Goal: Information Seeking & Learning: Learn about a topic

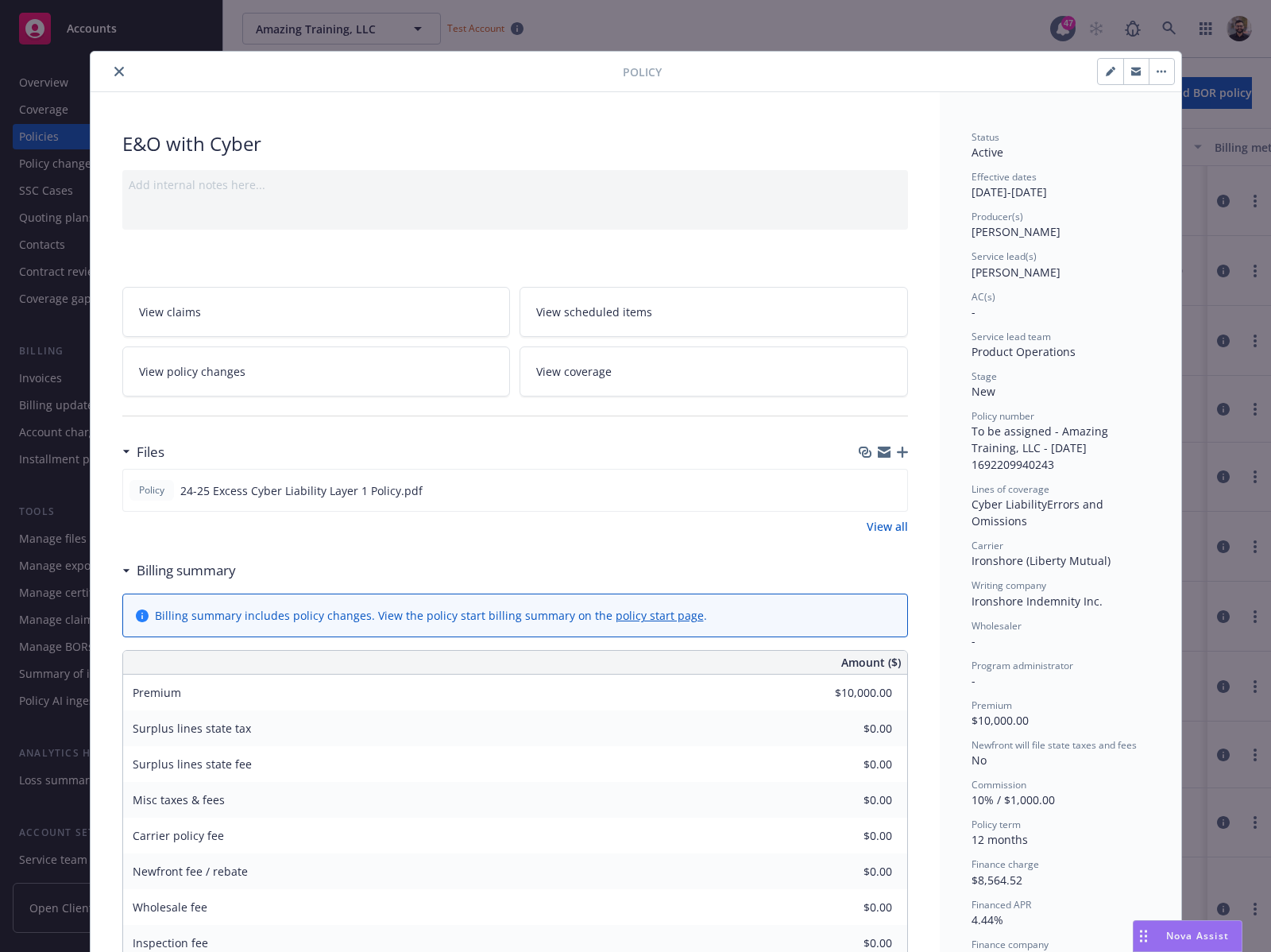
click at [114, 69] on icon "close" at bounding box center [118, 71] width 9 height 9
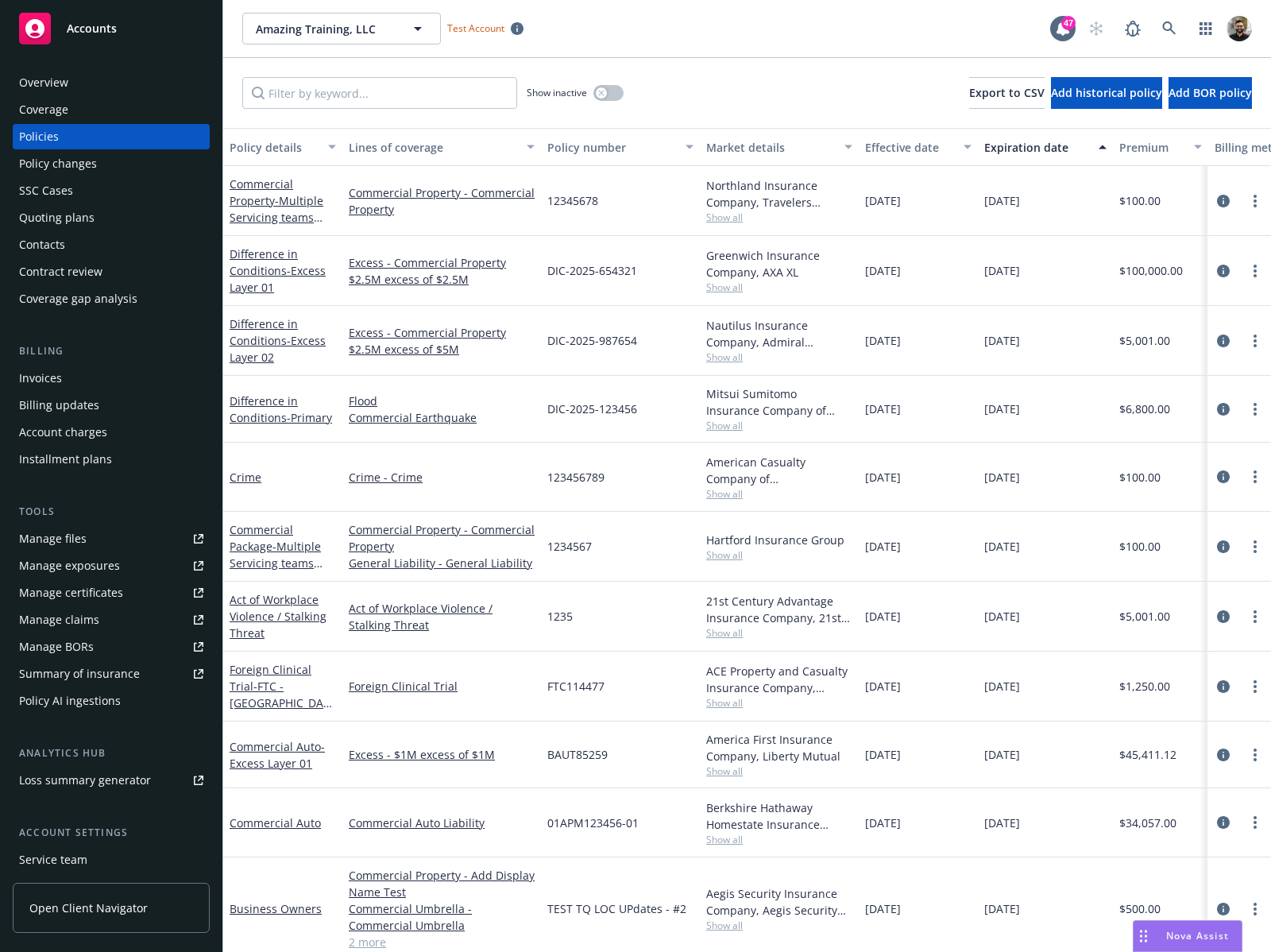
click at [107, 694] on div "Policy AI ingestions" at bounding box center [70, 700] width 102 height 25
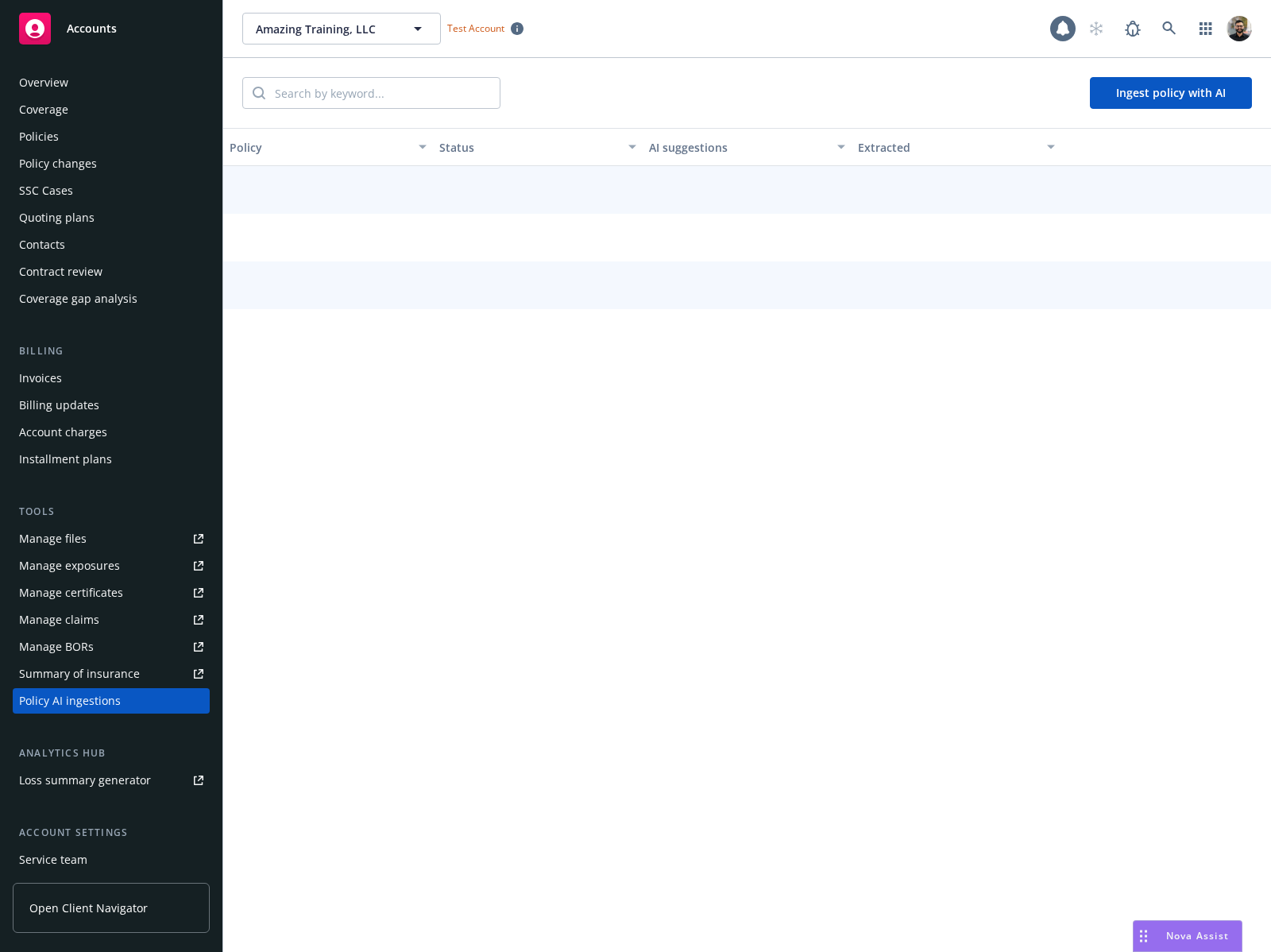
scroll to position [109, 0]
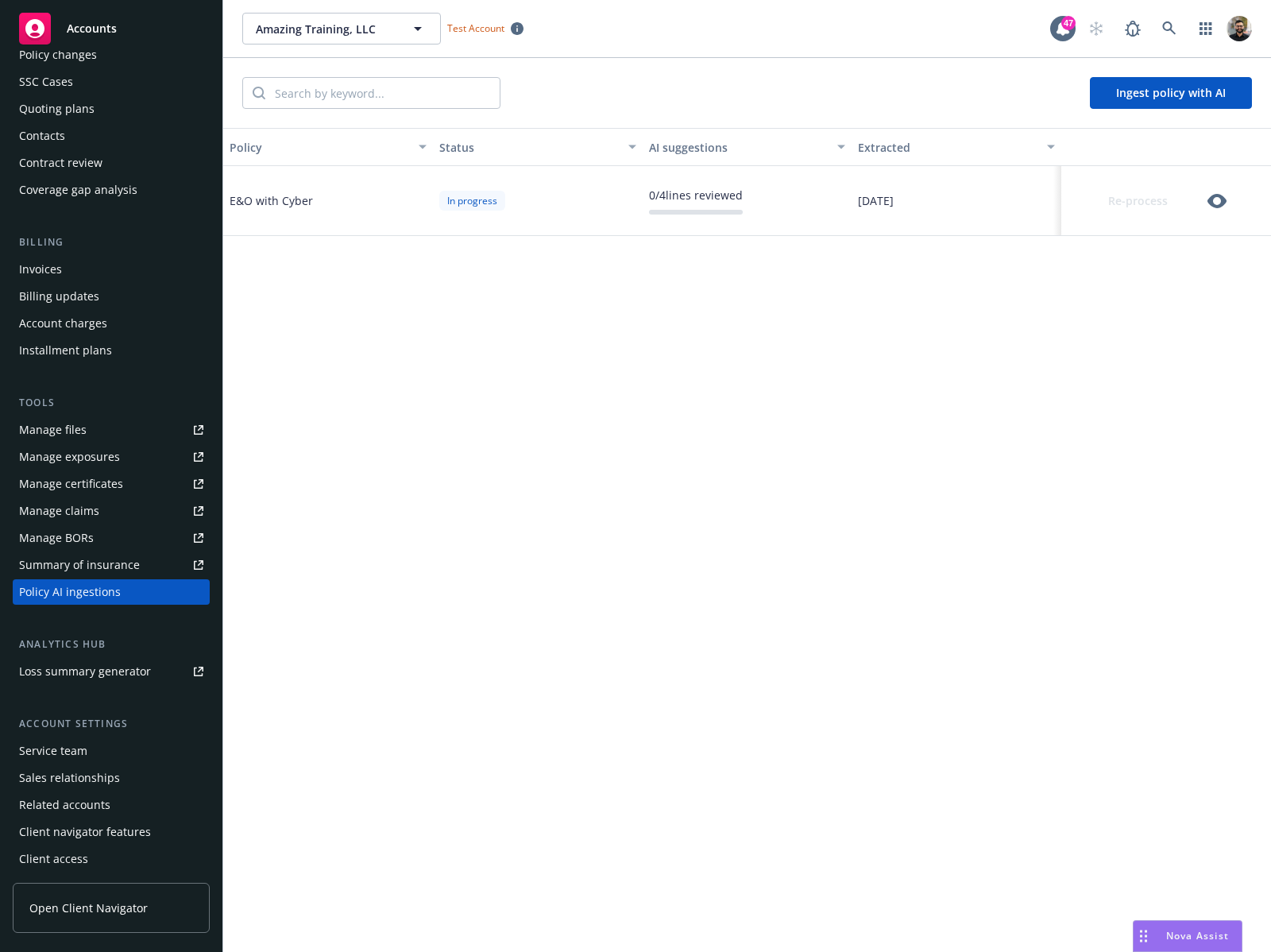
click at [1213, 203] on icon "button" at bounding box center [1217, 201] width 19 height 14
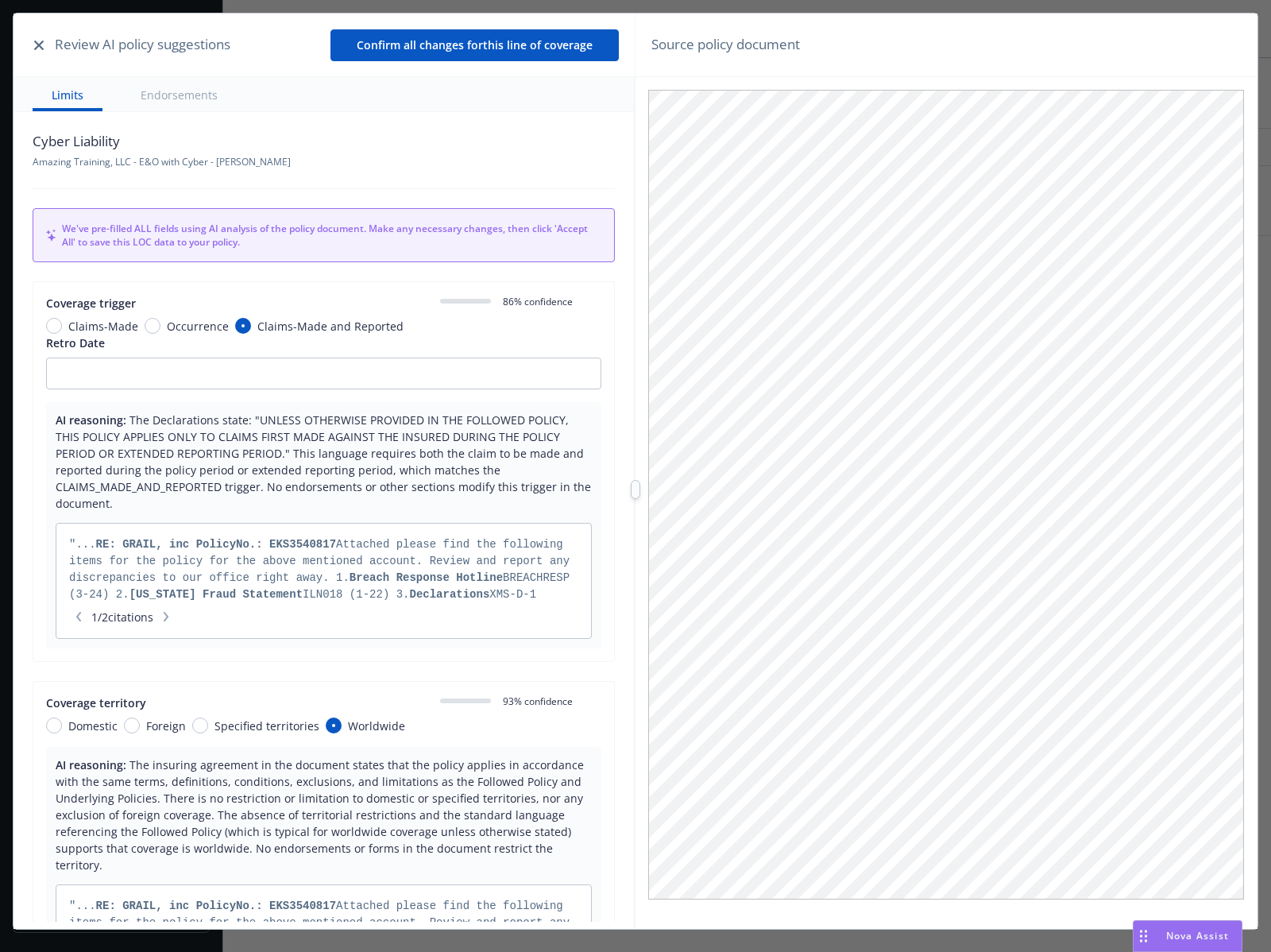
click at [34, 42] on icon "button" at bounding box center [38, 45] width 9 height 9
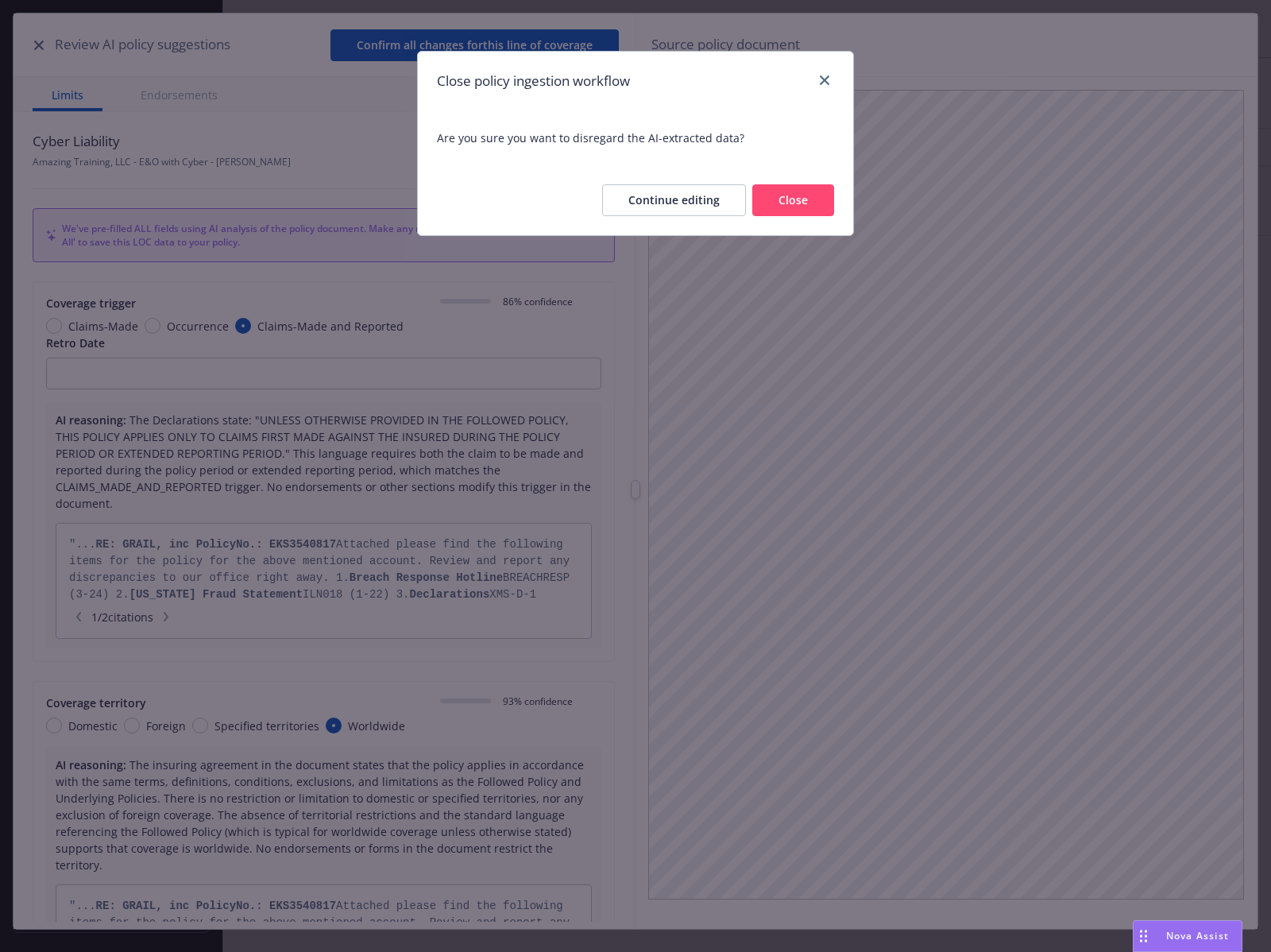
click at [773, 198] on button "Close" at bounding box center [793, 200] width 82 height 32
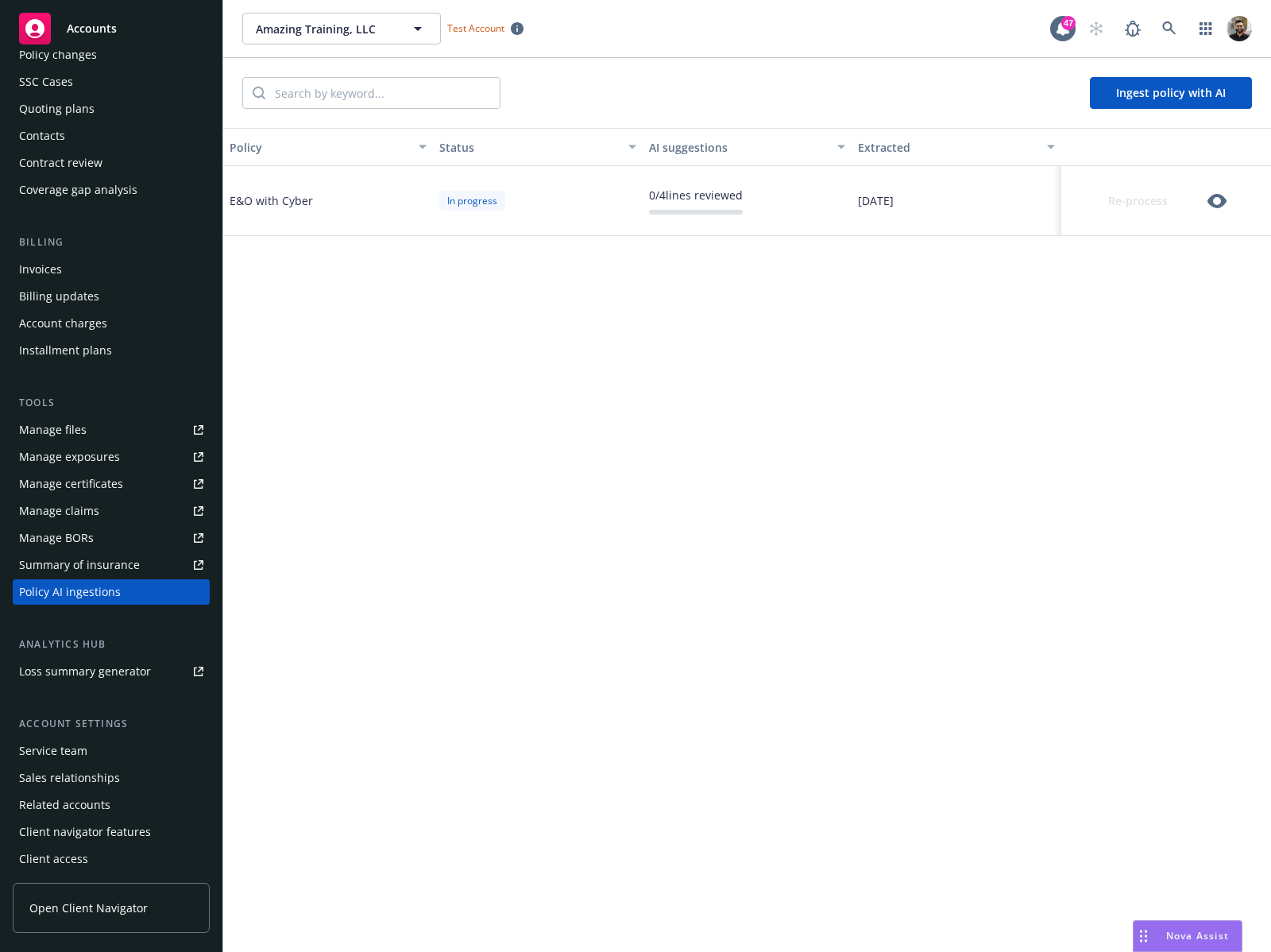
click at [87, 110] on div "Quoting plans" at bounding box center [57, 108] width 76 height 25
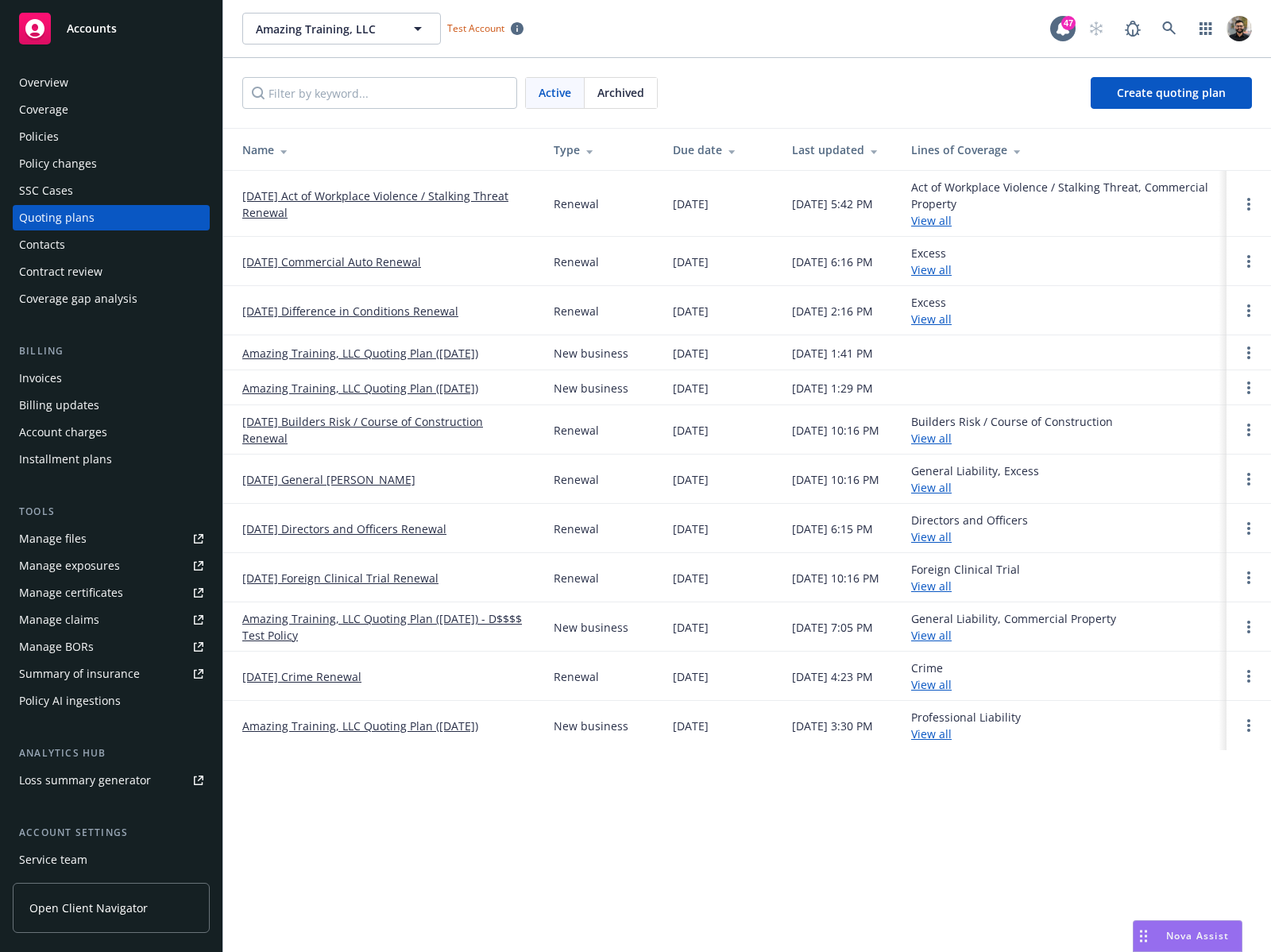
click at [943, 215] on link "View all" at bounding box center [931, 220] width 41 height 15
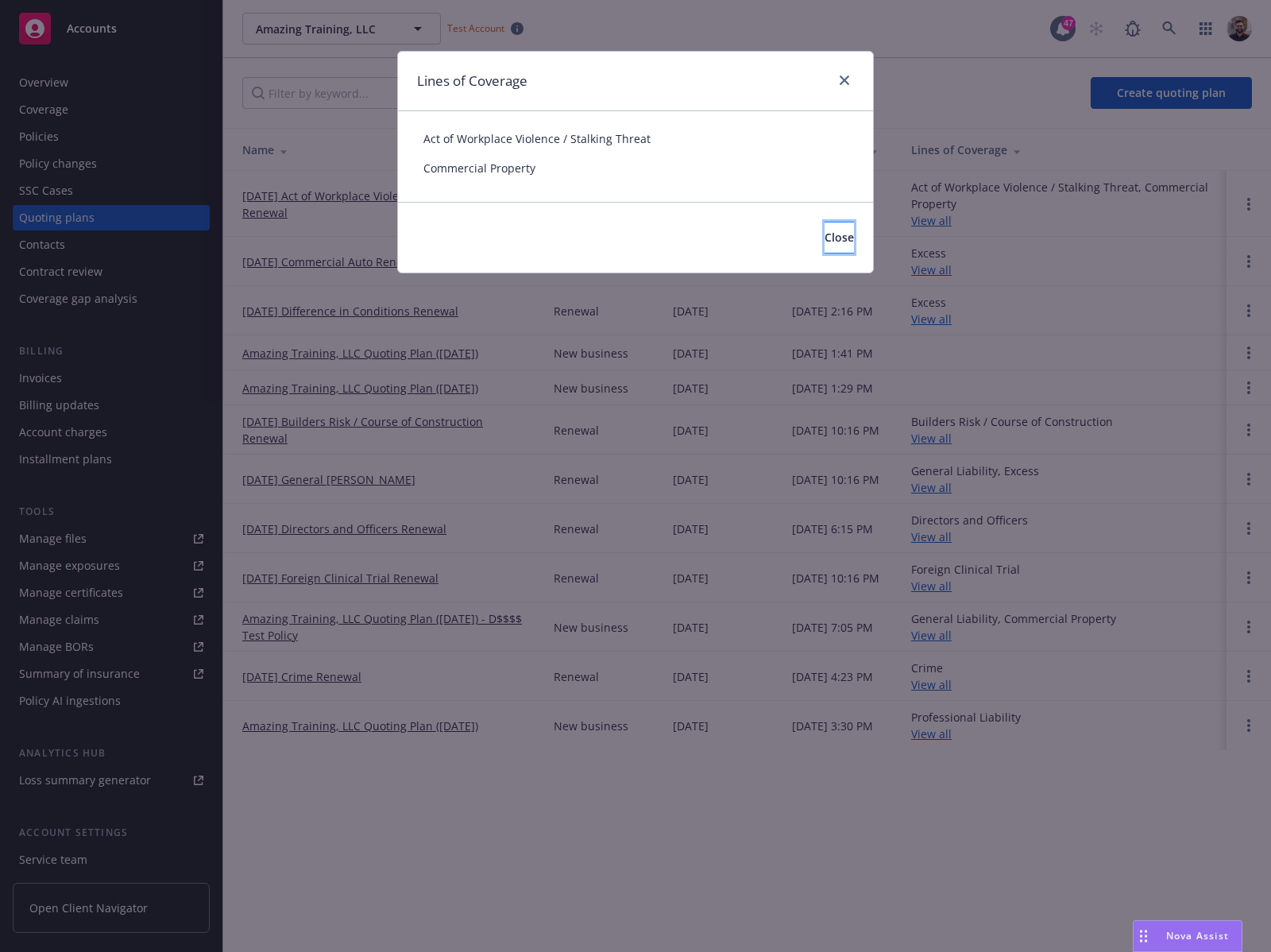
click at [824, 225] on button "Close" at bounding box center [838, 238] width 29 height 32
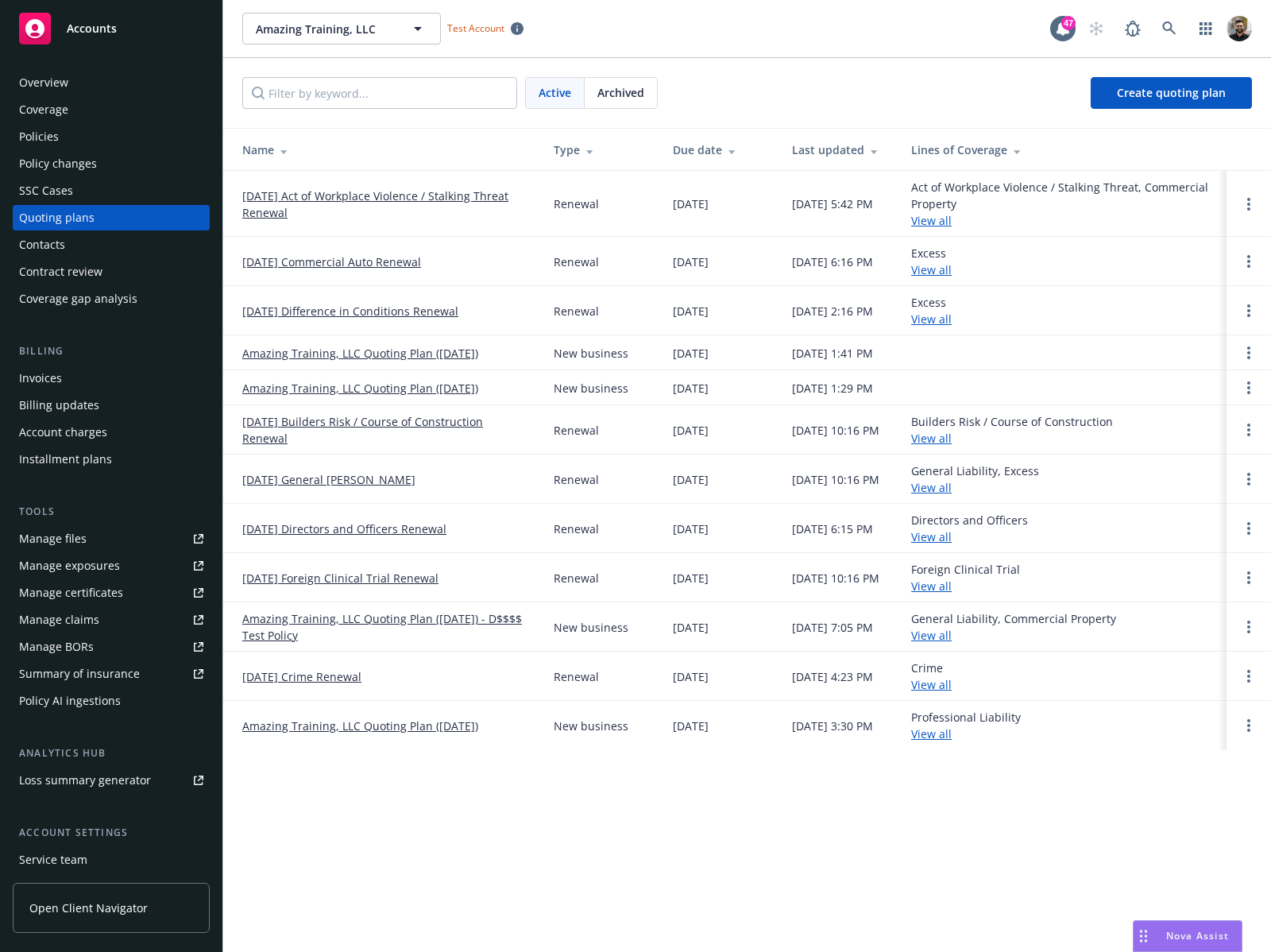
click at [939, 264] on link "View all" at bounding box center [931, 270] width 41 height 15
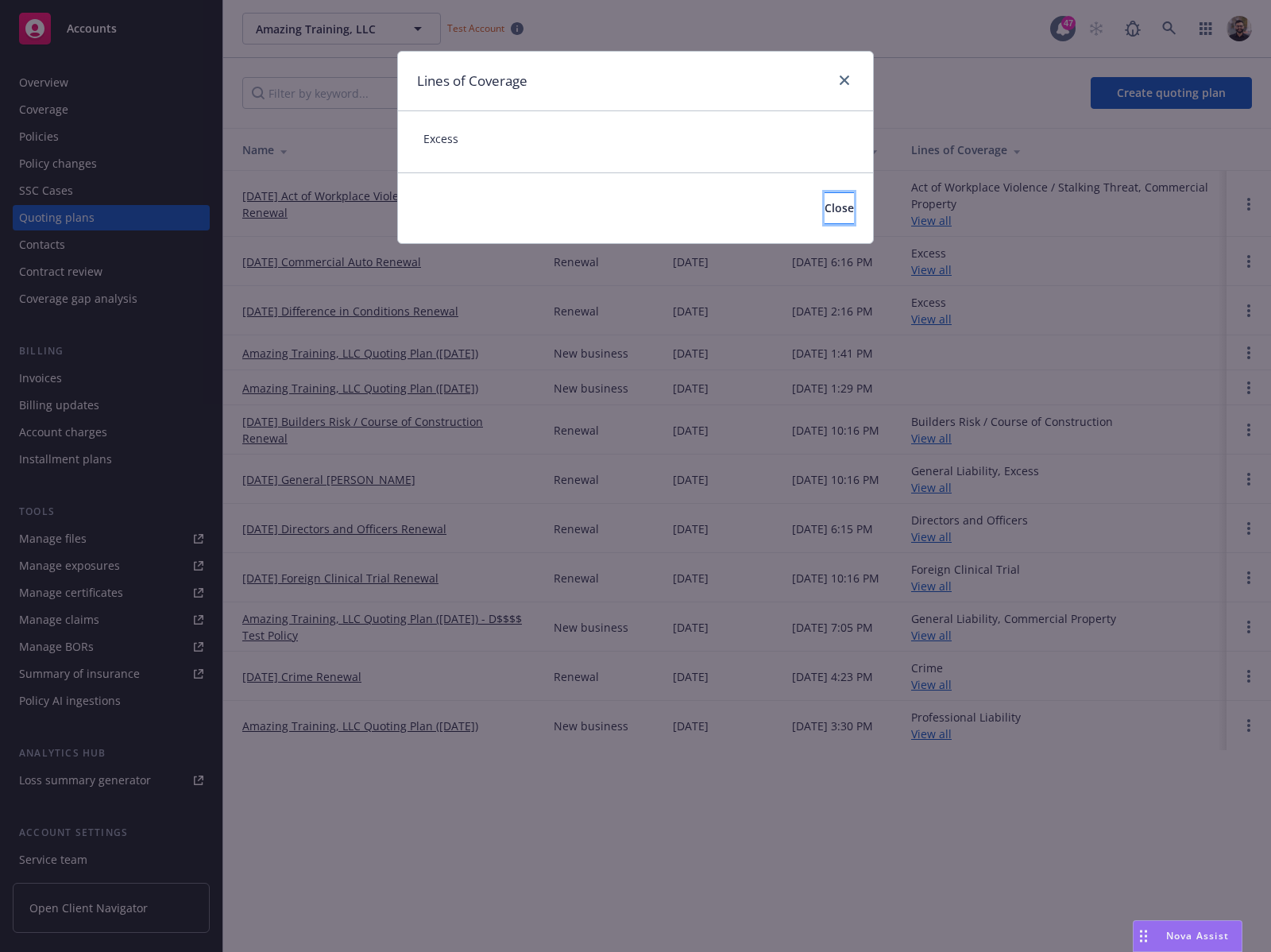
click at [843, 213] on button "Close" at bounding box center [838, 208] width 29 height 32
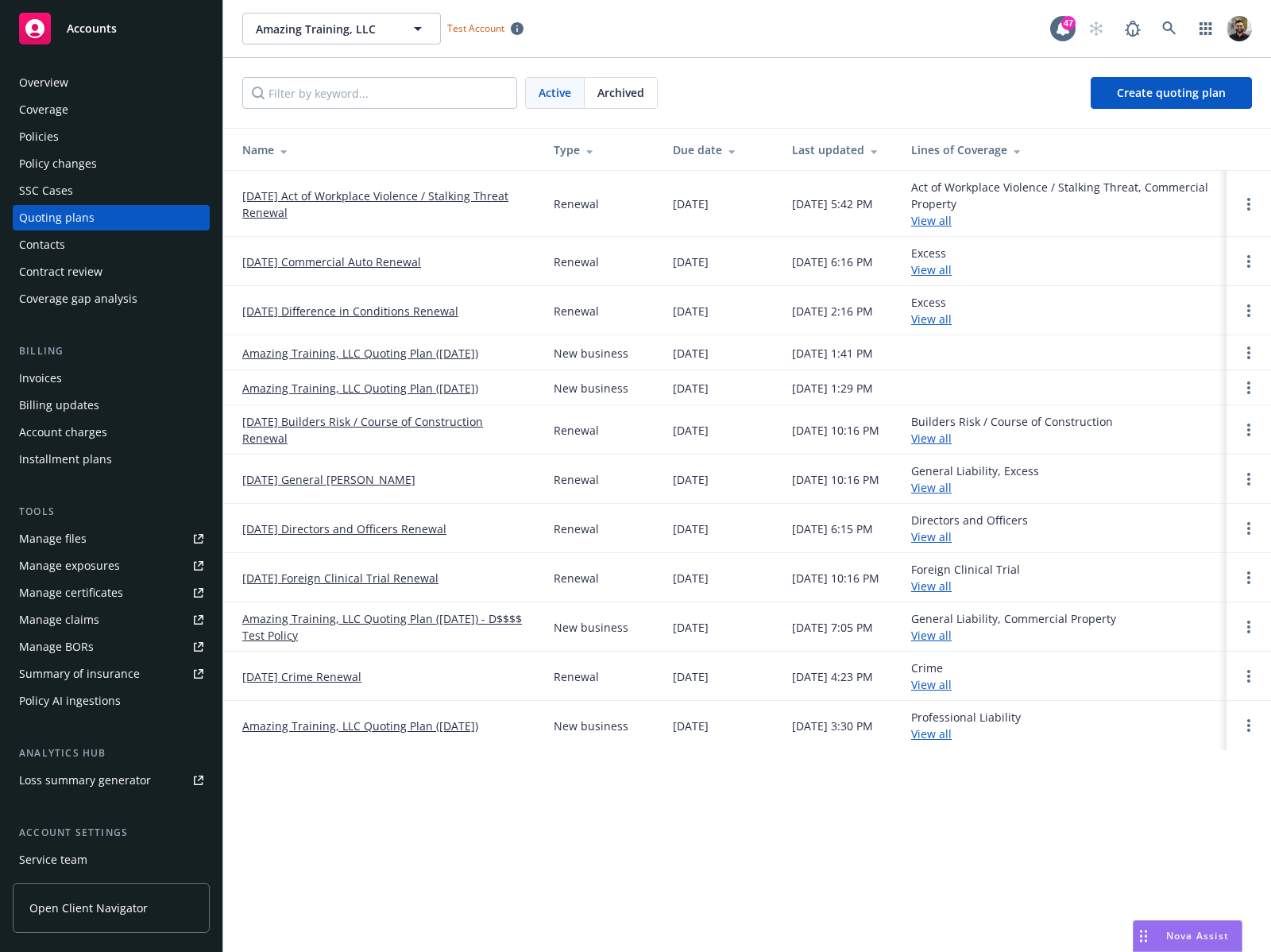
click at [943, 316] on link "View all" at bounding box center [931, 319] width 41 height 15
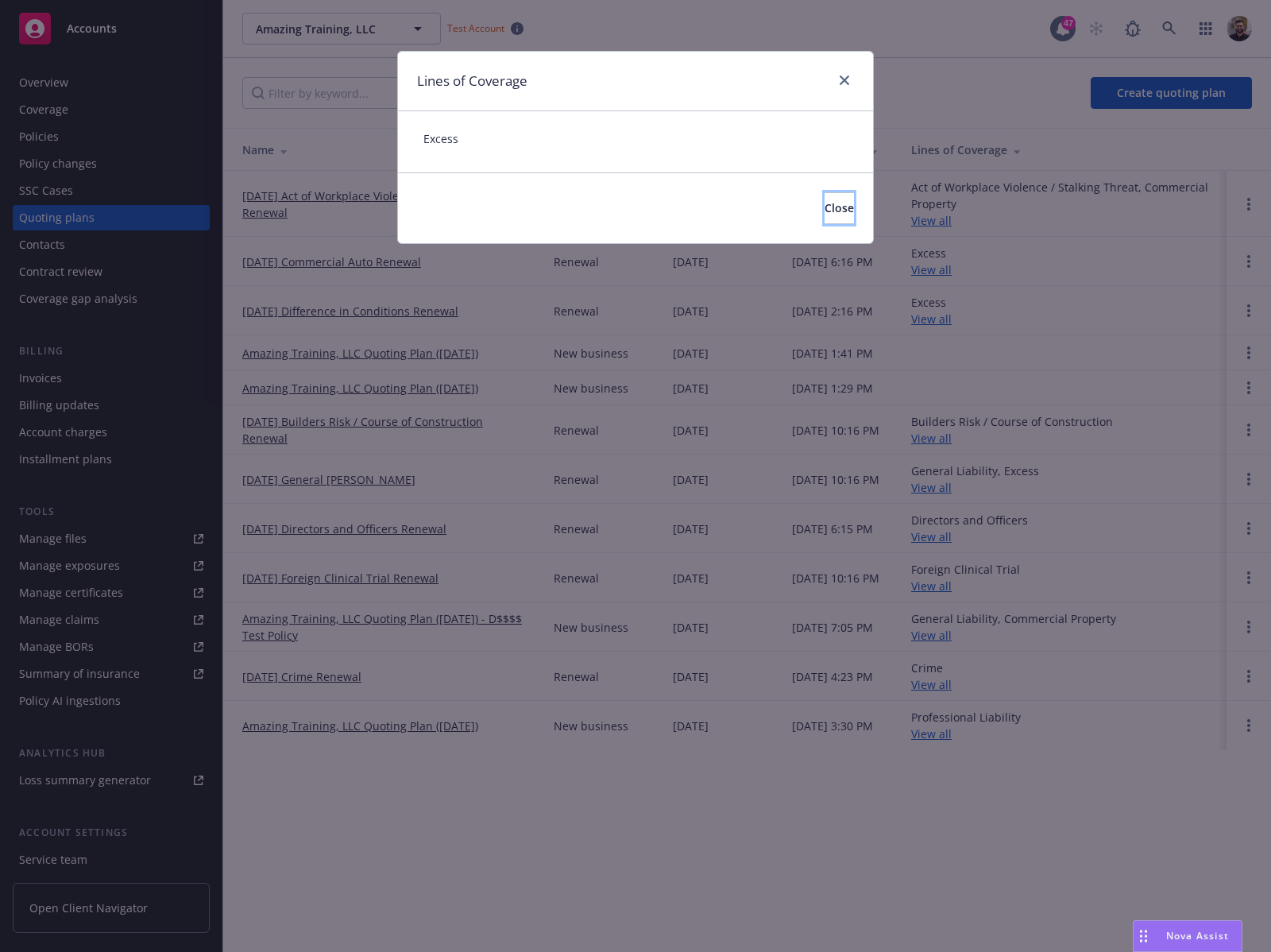
click at [824, 203] on span "Close" at bounding box center [838, 208] width 29 height 15
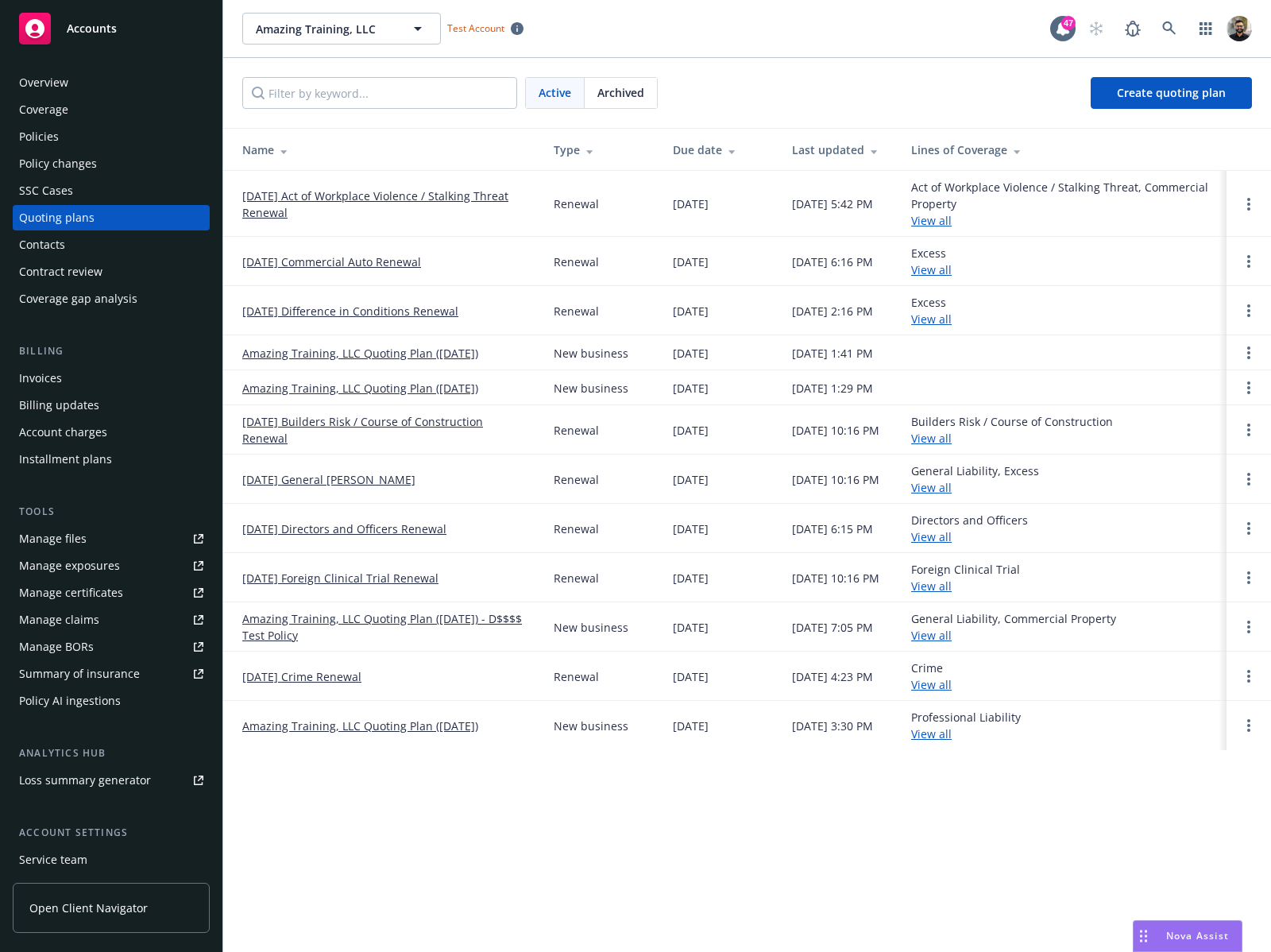
click at [945, 433] on link "View all" at bounding box center [931, 438] width 41 height 15
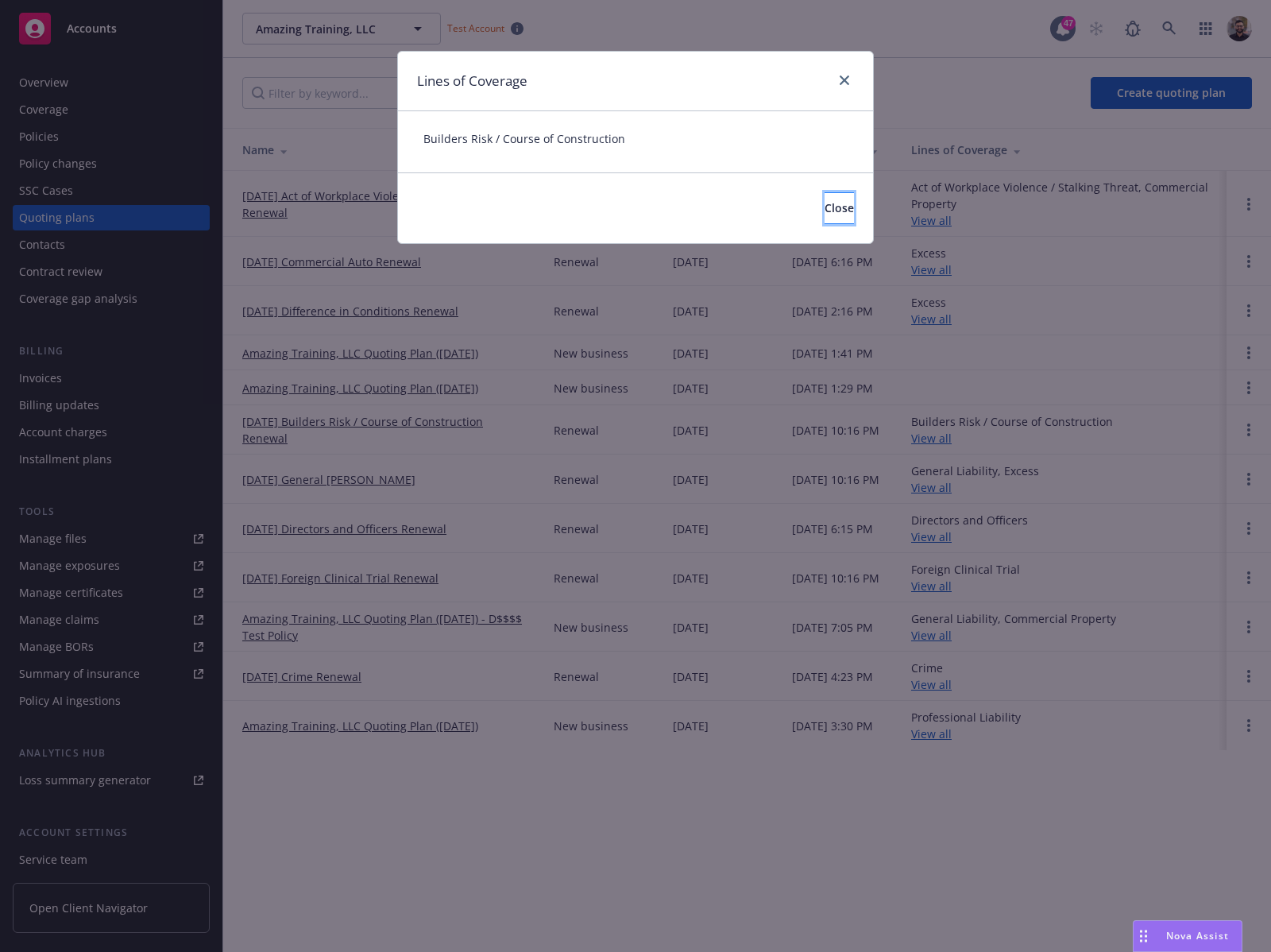
click at [824, 215] on span "Close" at bounding box center [838, 208] width 29 height 15
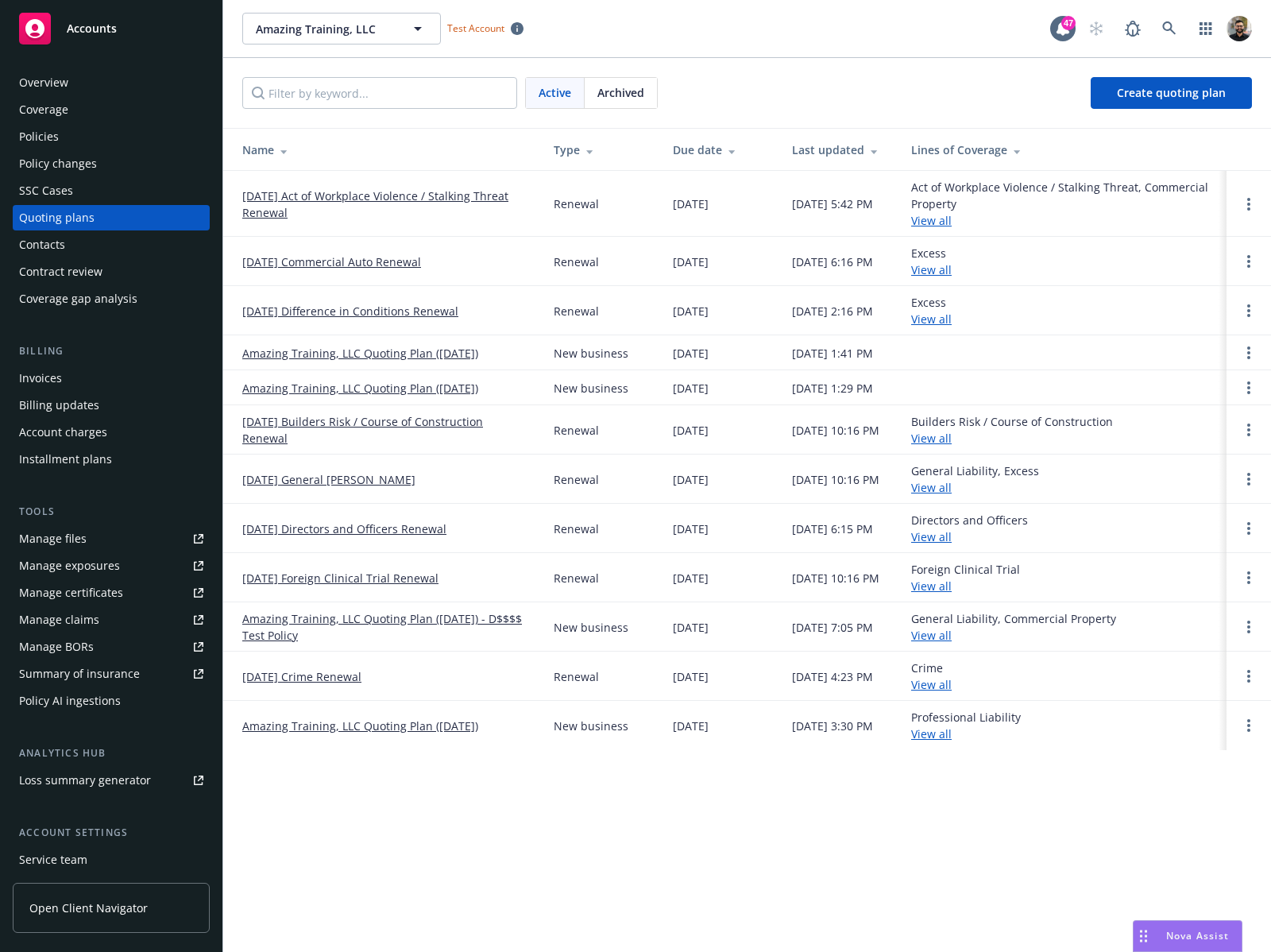
click at [938, 483] on link "View all" at bounding box center [931, 488] width 41 height 15
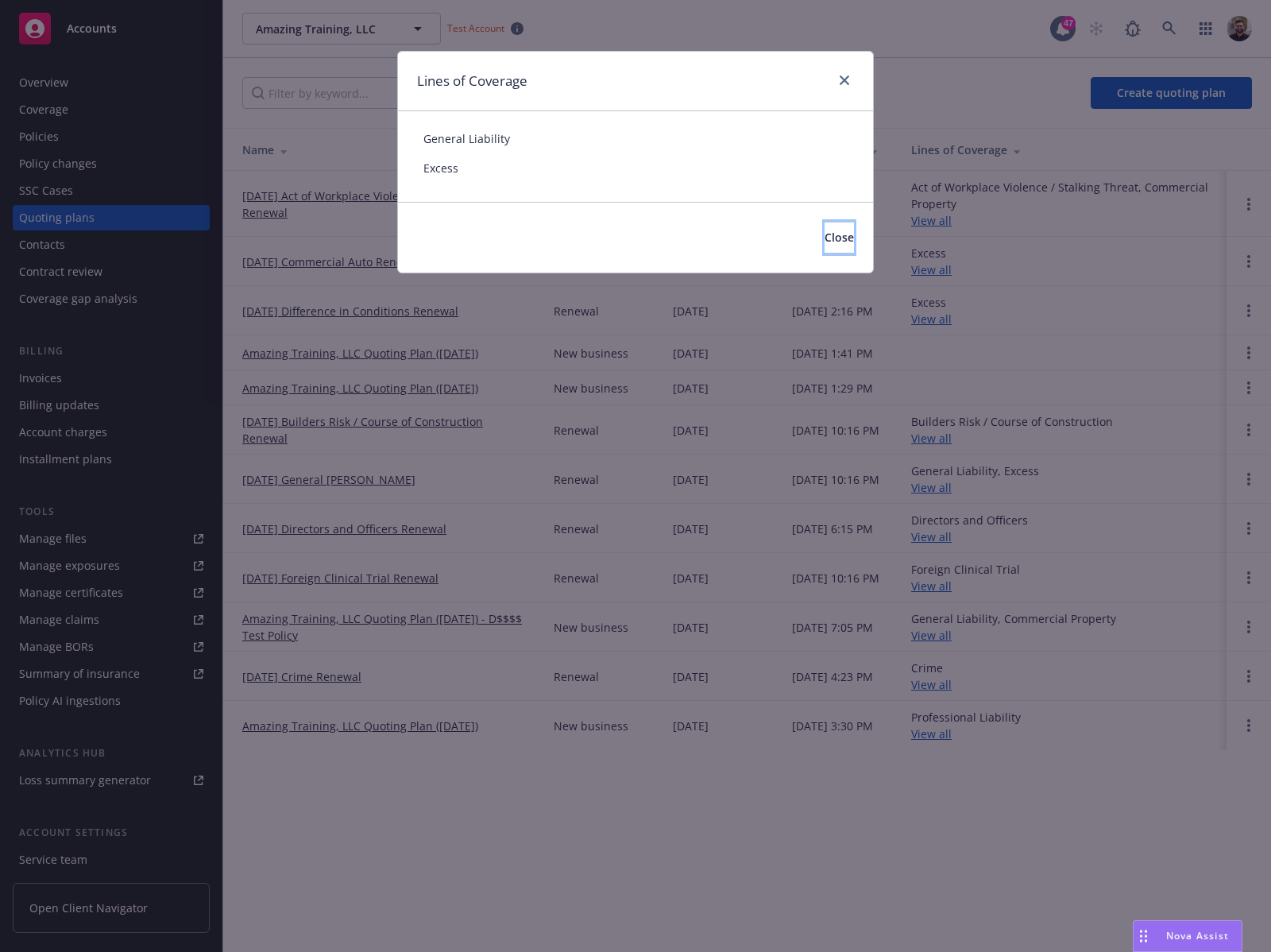
drag, startPoint x: 818, startPoint y: 248, endPoint x: 864, endPoint y: 271, distance: 51.4
click at [824, 248] on button "Close" at bounding box center [838, 238] width 29 height 32
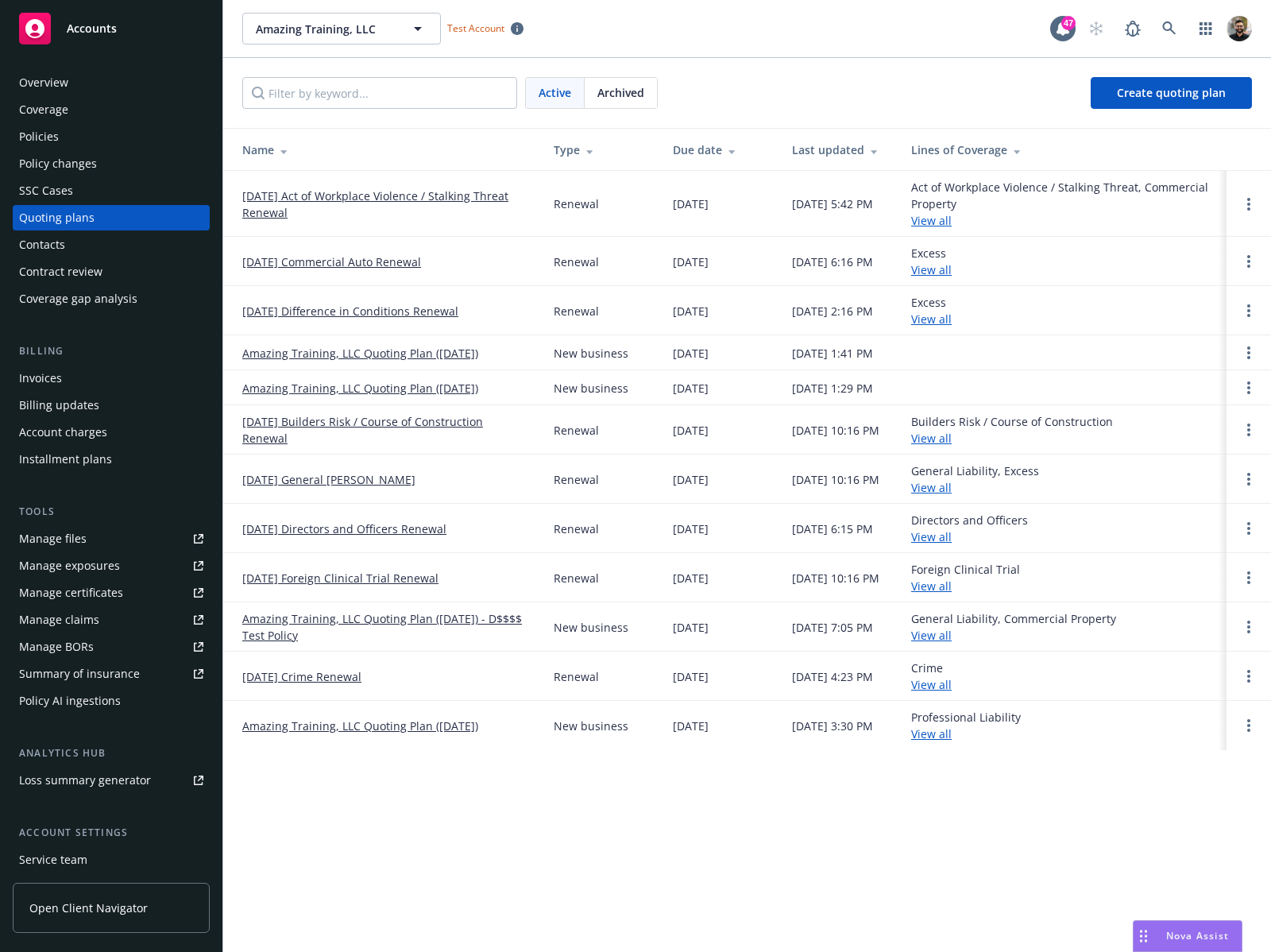
click at [948, 535] on link "View all" at bounding box center [931, 537] width 41 height 15
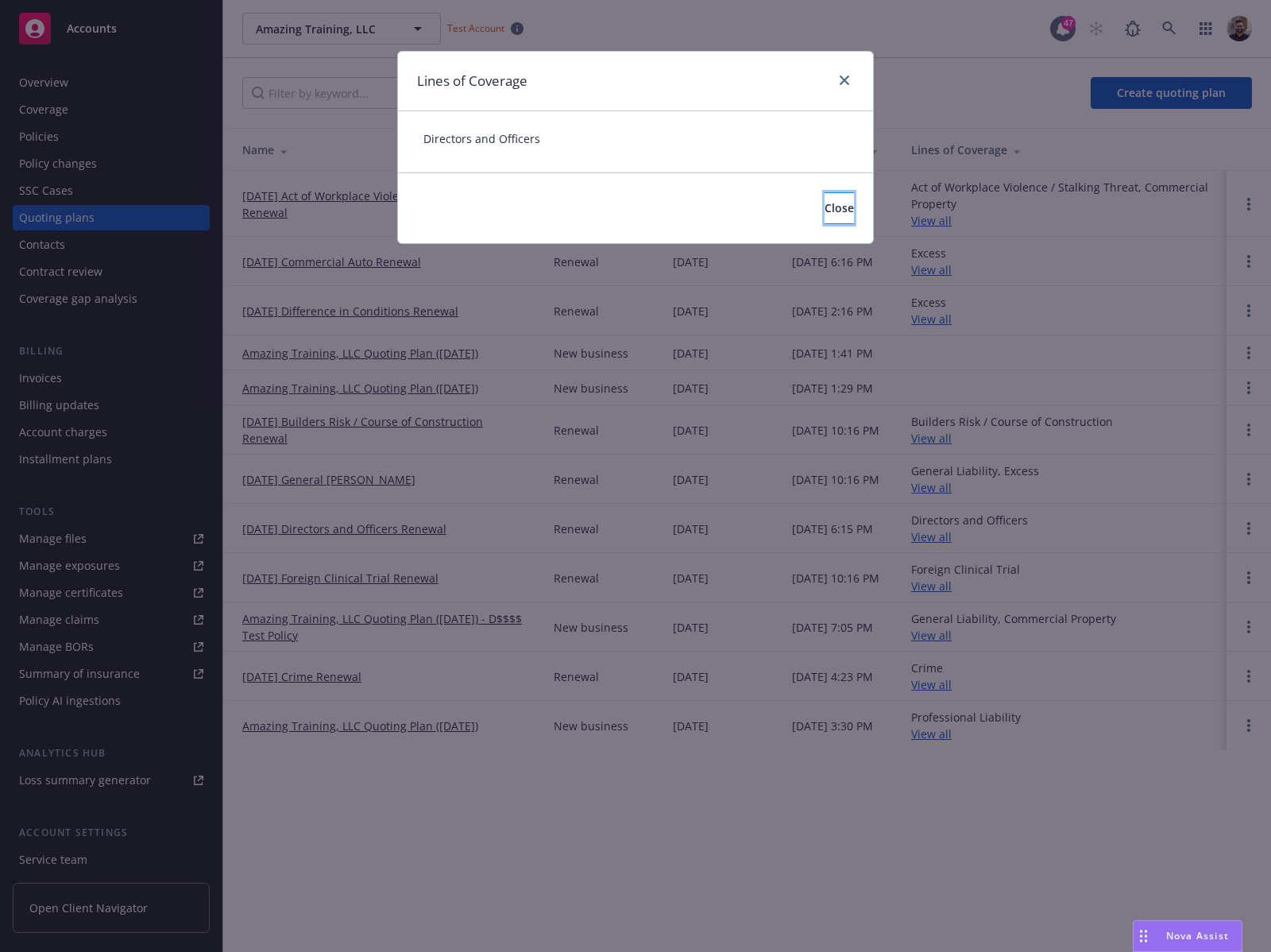
click at [828, 215] on button "Close" at bounding box center [838, 208] width 29 height 32
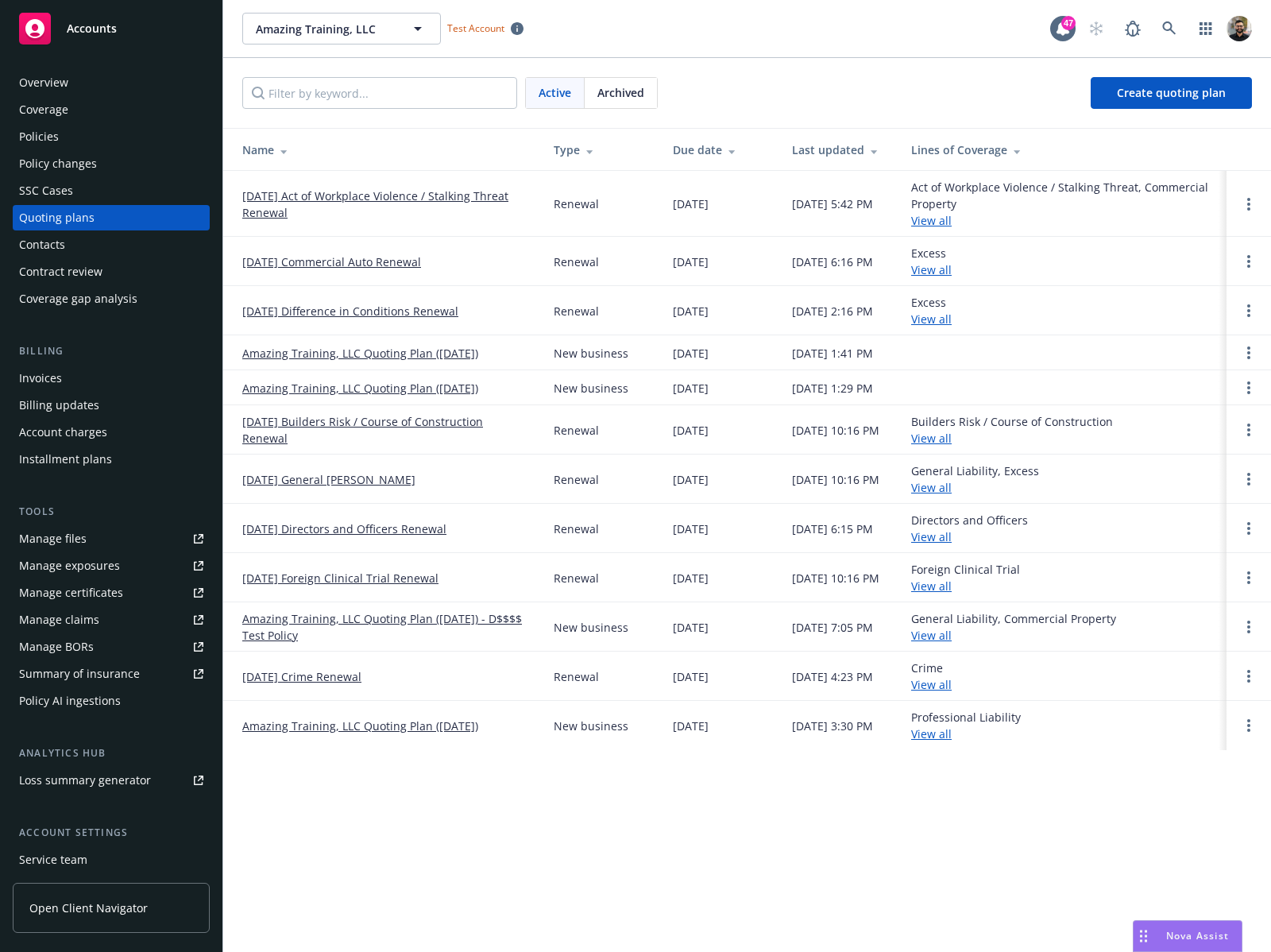
click at [941, 584] on link "View all" at bounding box center [931, 586] width 41 height 15
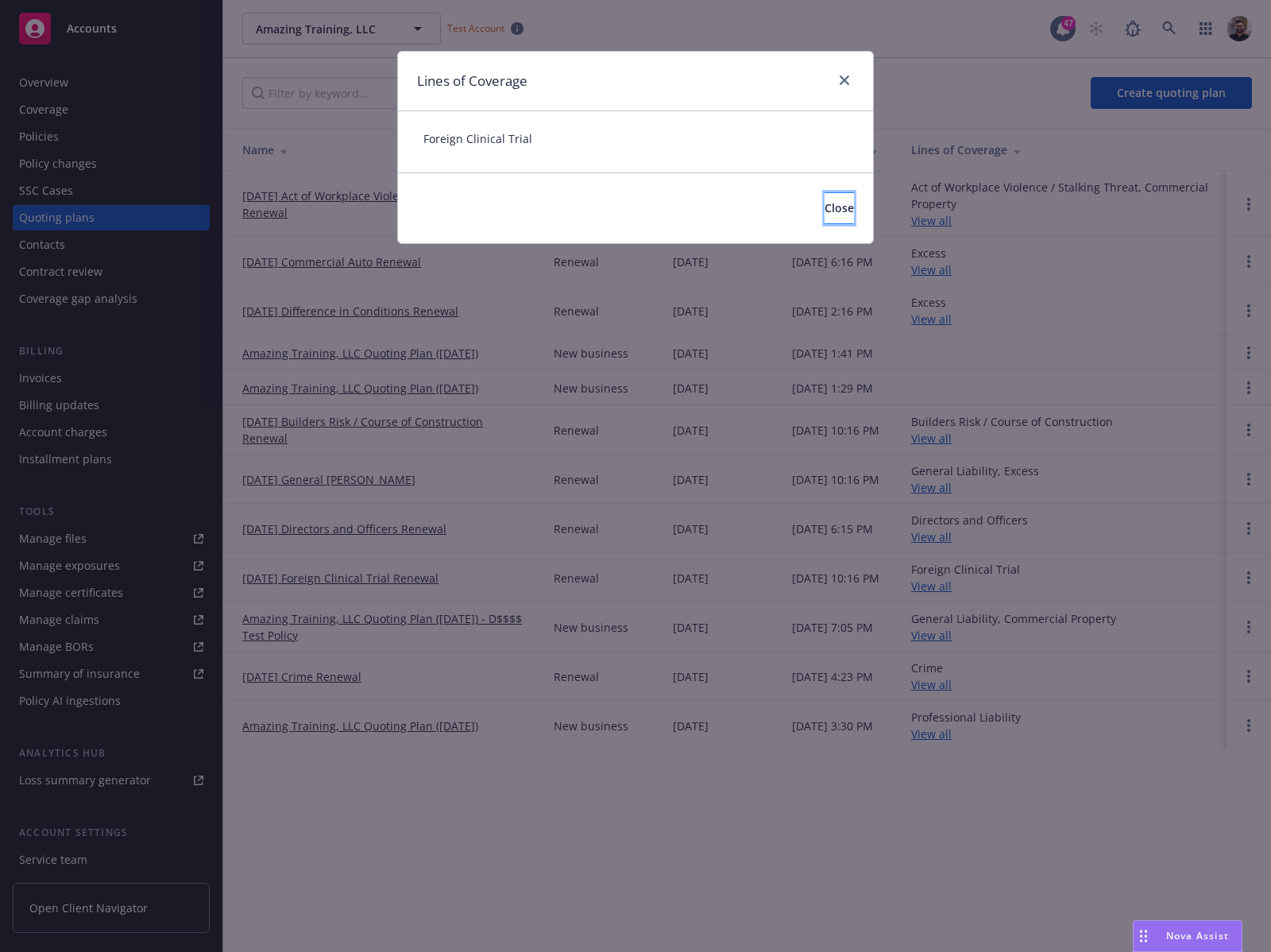
click at [824, 223] on button "Close" at bounding box center [838, 208] width 29 height 32
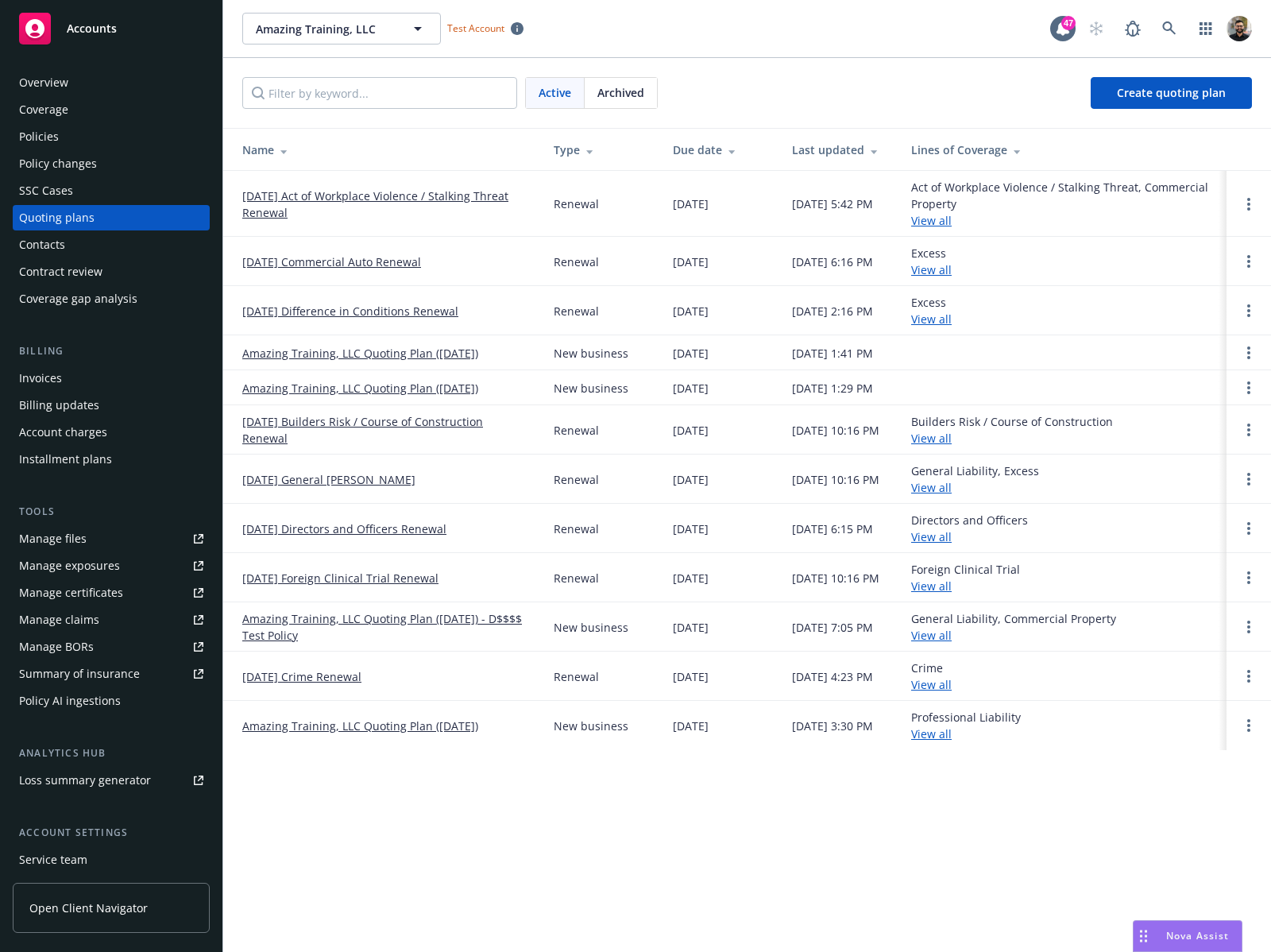
click at [952, 634] on link "View all" at bounding box center [931, 635] width 41 height 15
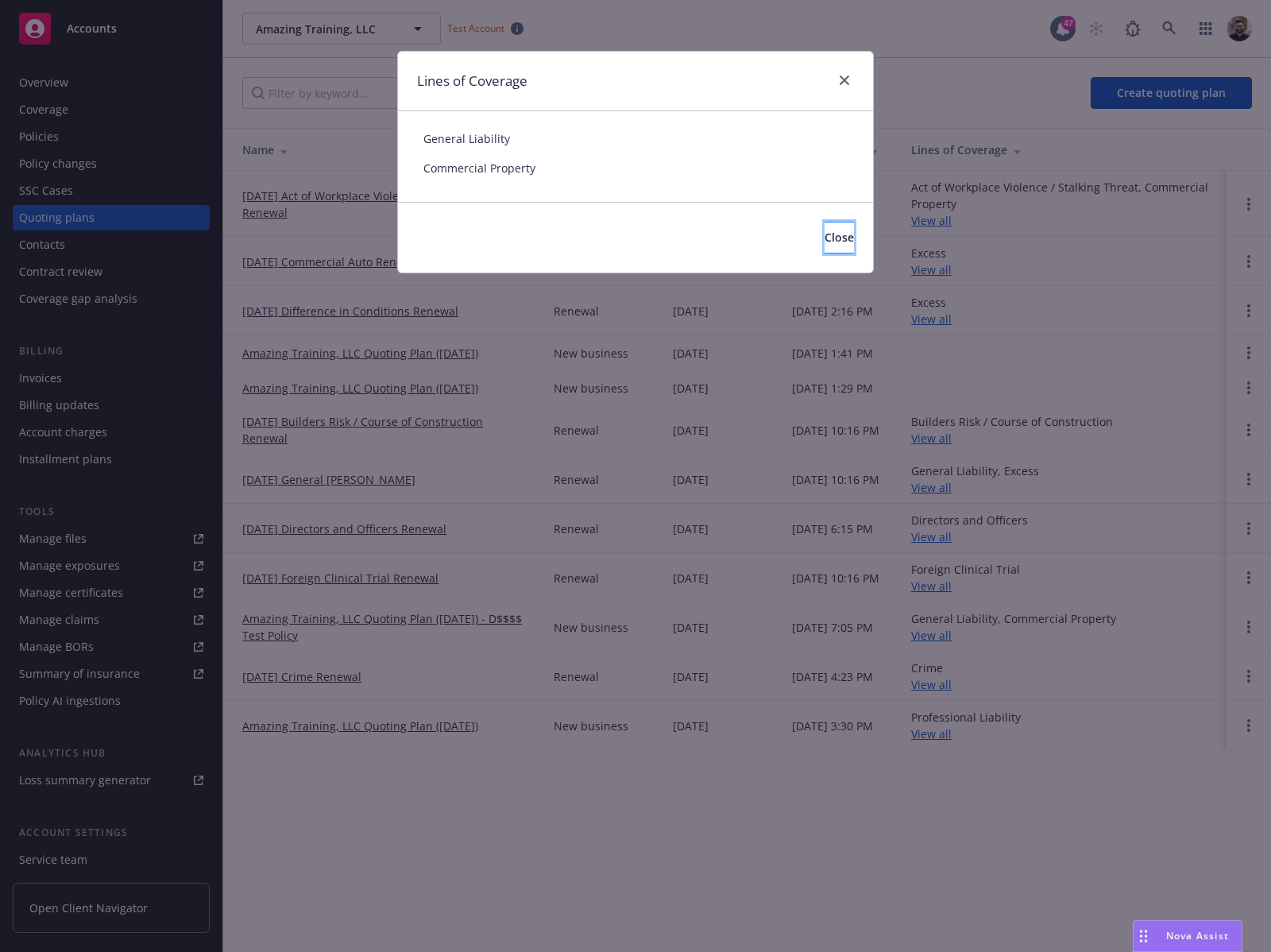
click at [824, 246] on button "Close" at bounding box center [838, 238] width 29 height 32
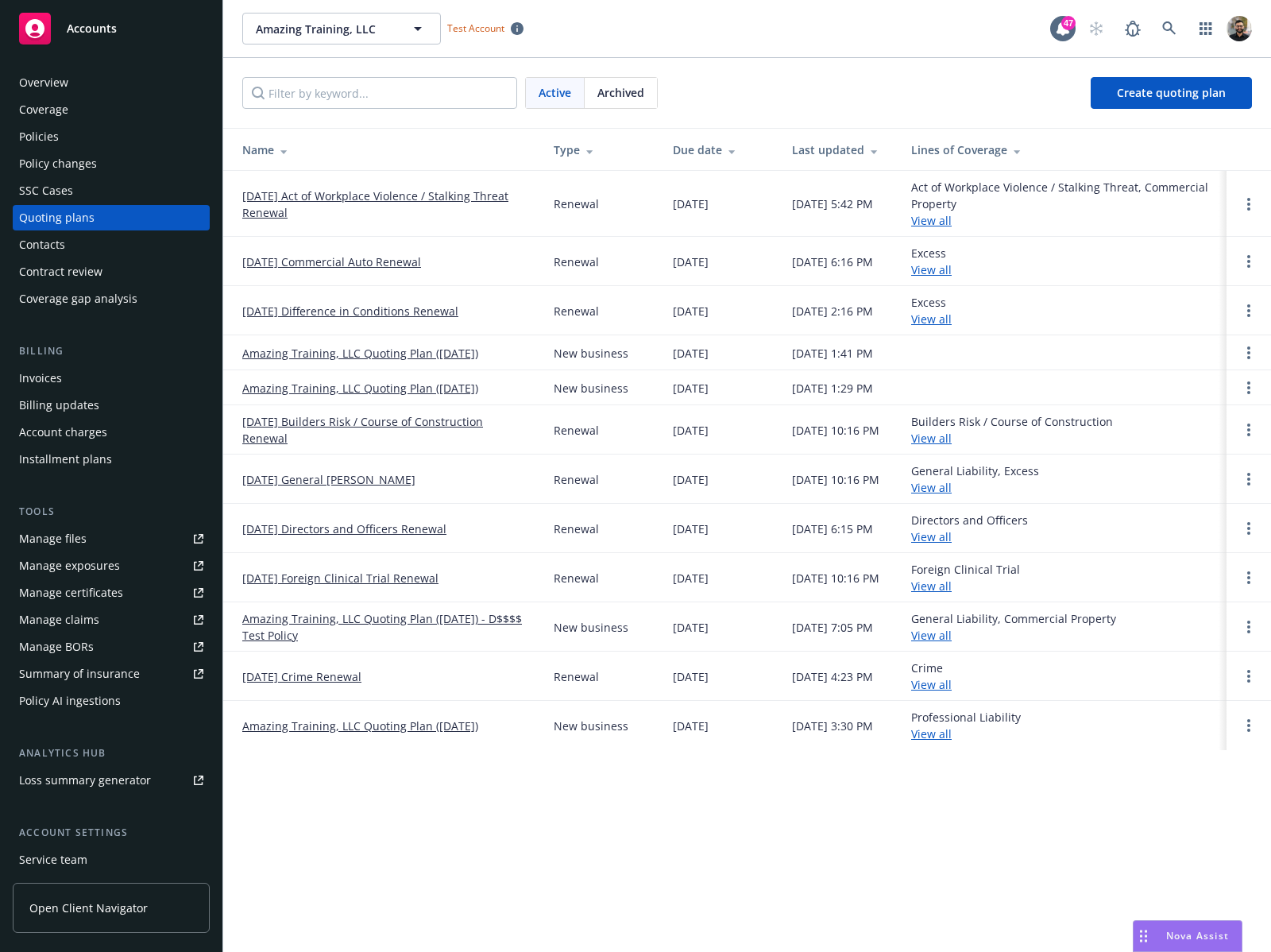
click at [952, 686] on link "View all" at bounding box center [931, 684] width 41 height 15
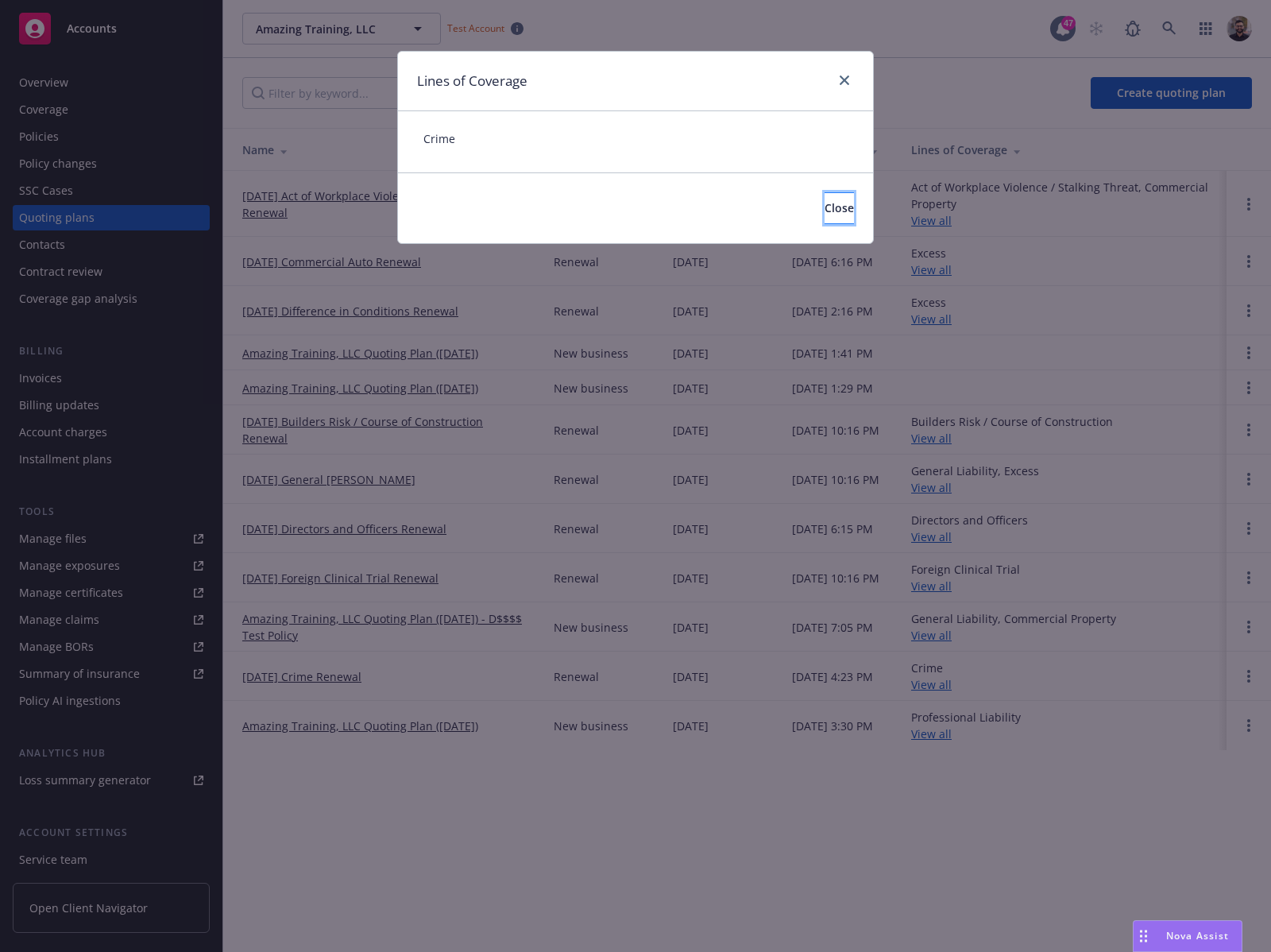
click at [824, 212] on span "Close" at bounding box center [838, 208] width 29 height 15
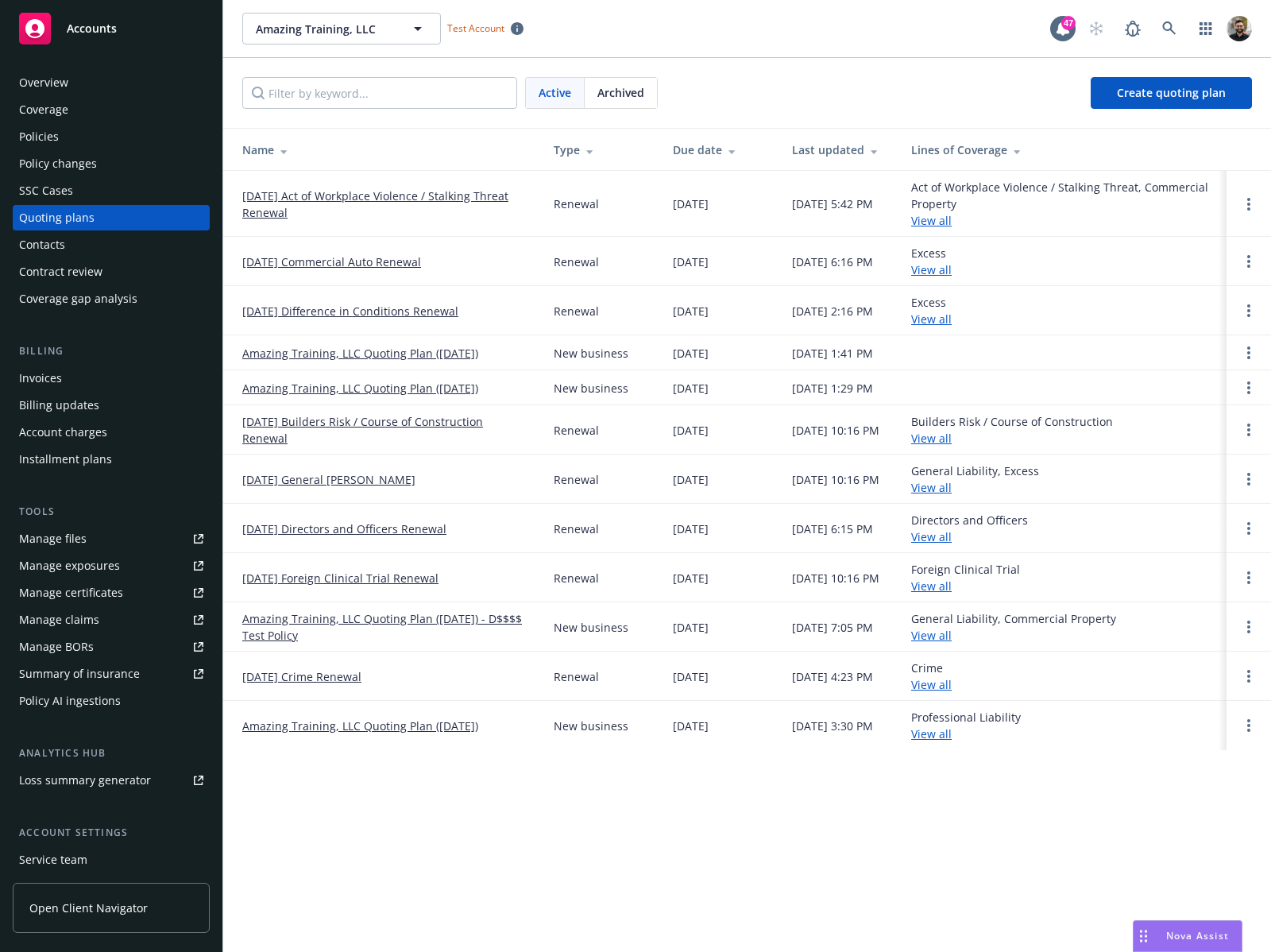
click at [611, 90] on span "Archived" at bounding box center [621, 93] width 47 height 17
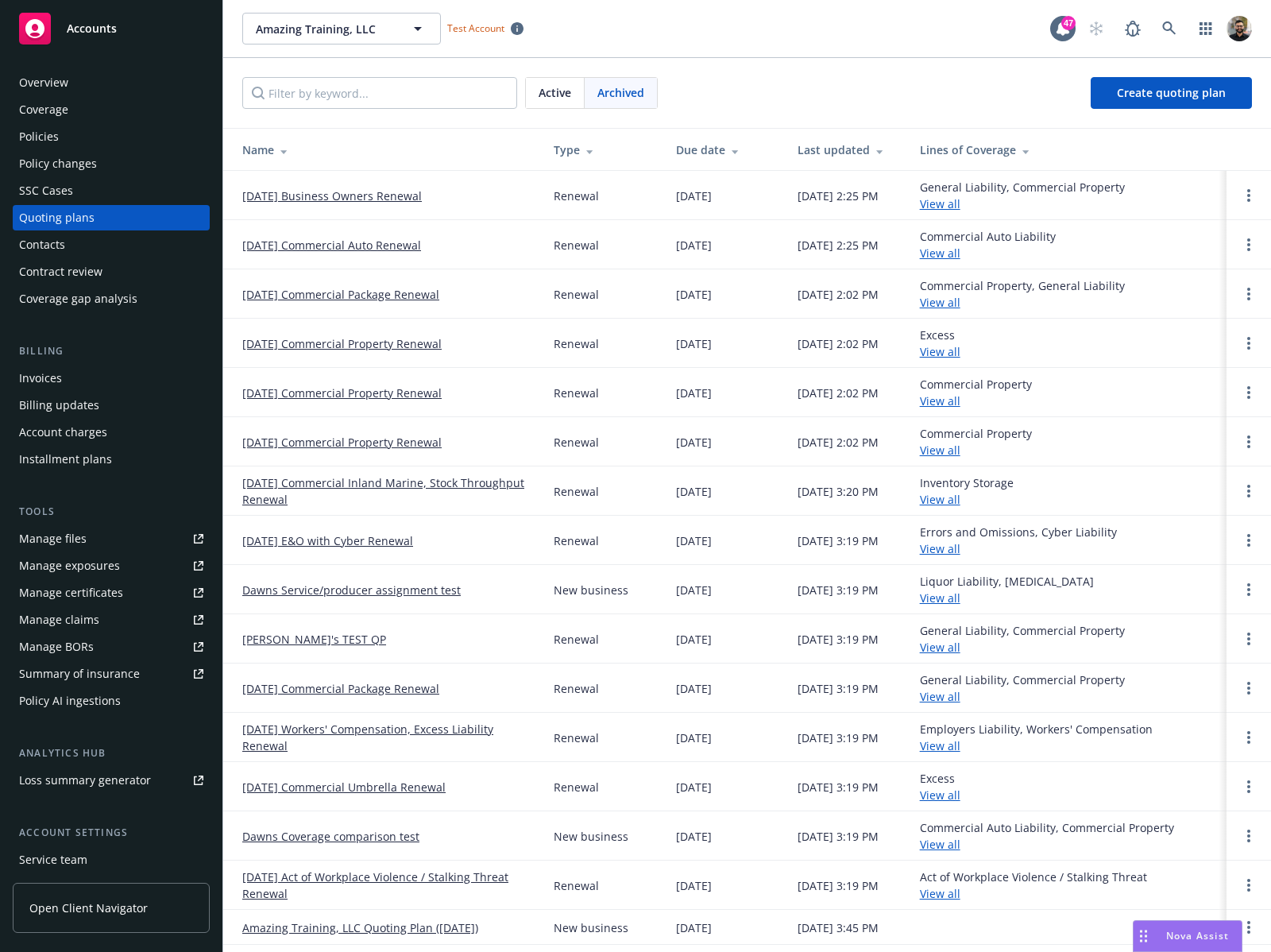
click at [390, 533] on link "[DATE] E&O with Cyber Renewal" at bounding box center [328, 541] width 171 height 17
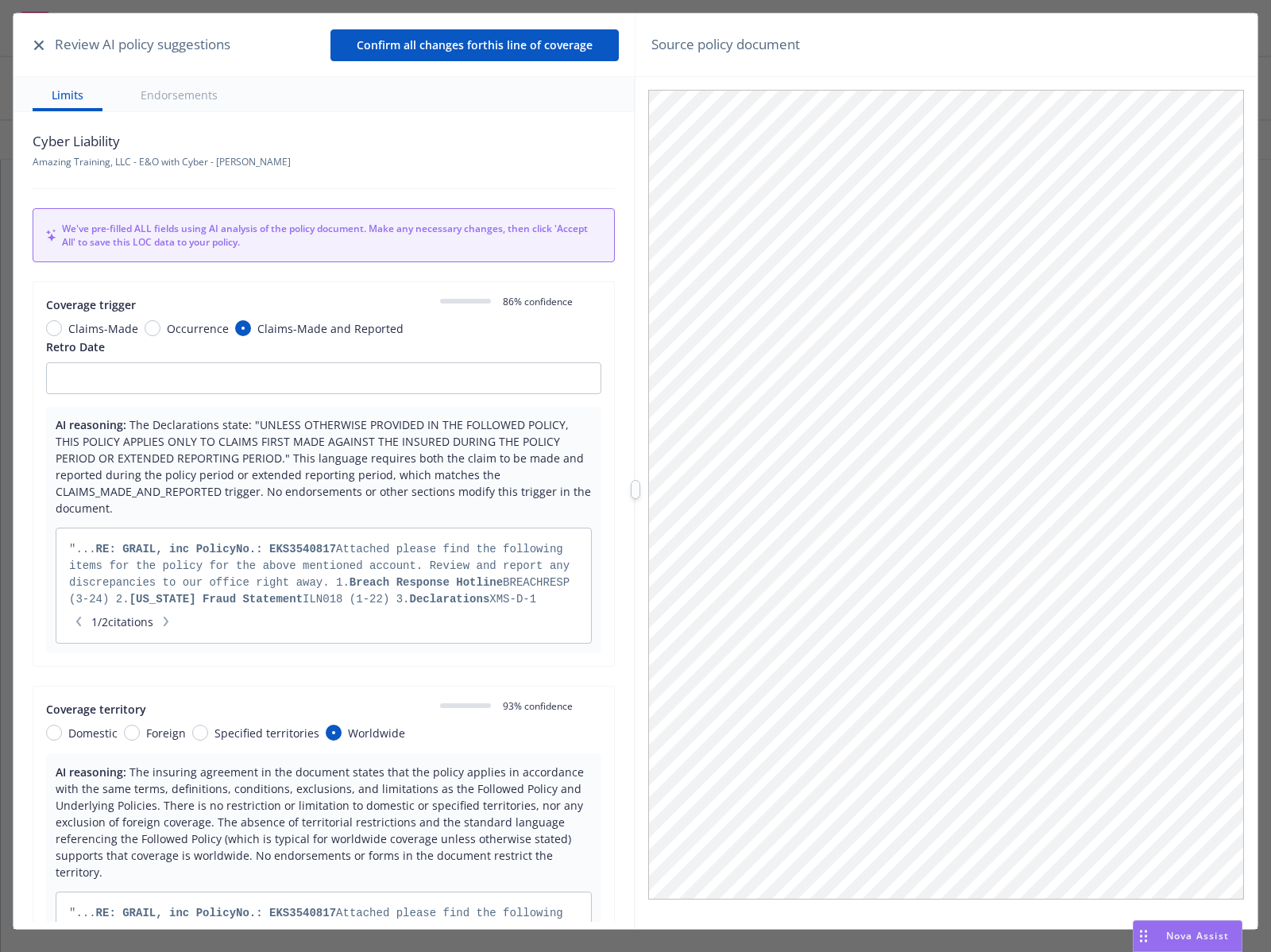
click at [42, 48] on icon "button" at bounding box center [38, 45] width 9 height 9
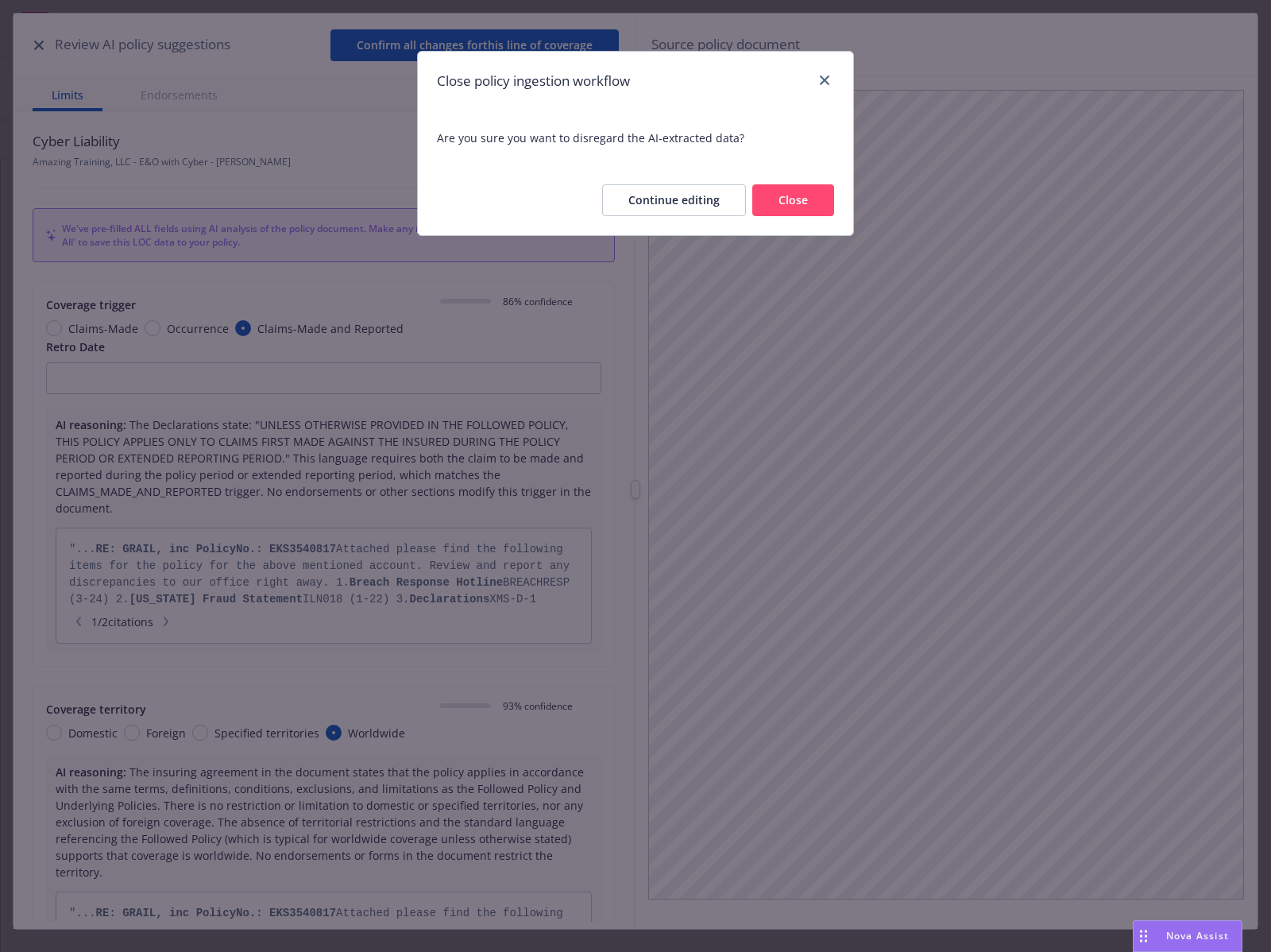
click at [819, 196] on button "Close" at bounding box center [793, 200] width 82 height 32
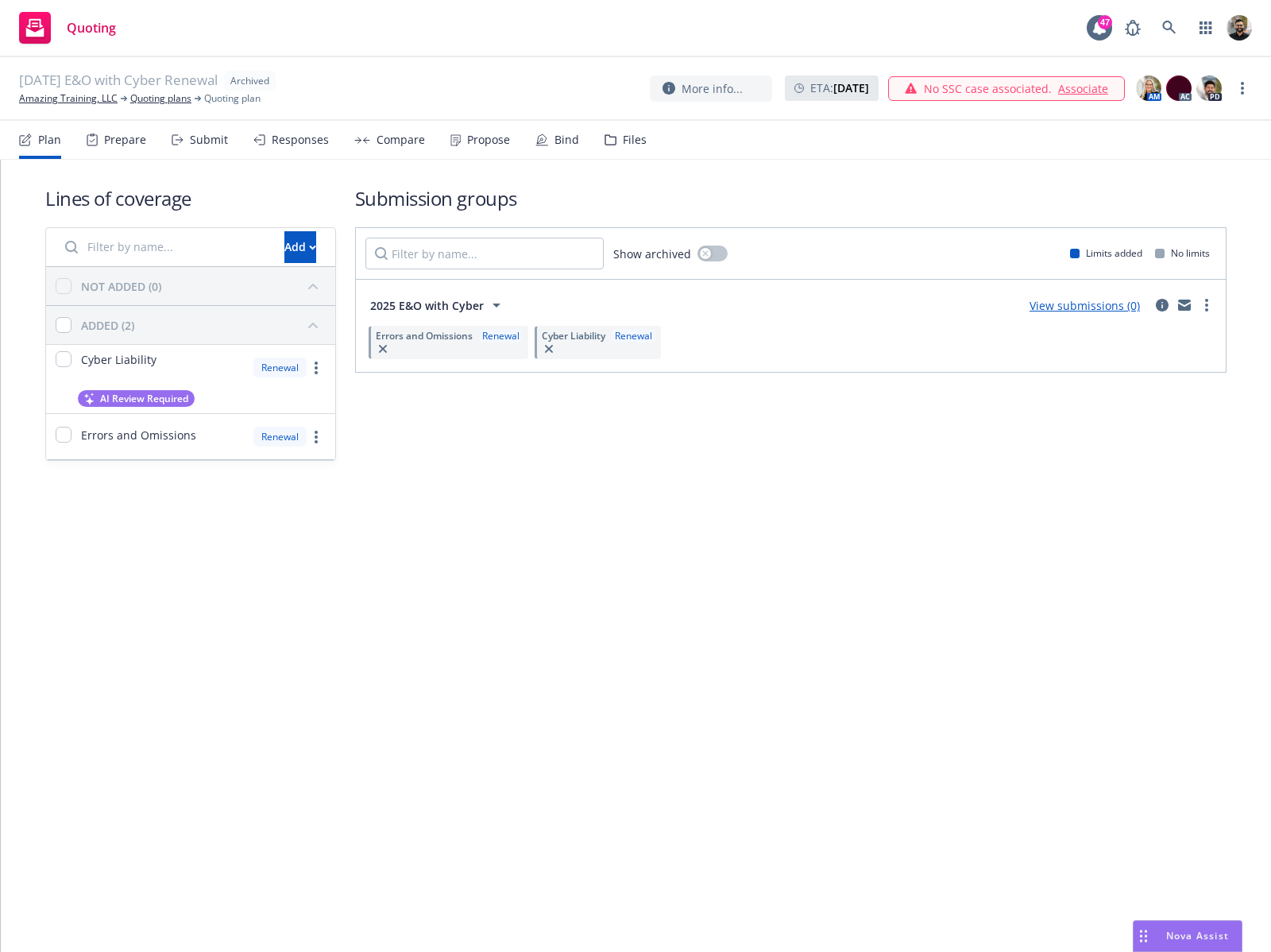
click at [165, 396] on span "AI Review Required" at bounding box center [144, 398] width 88 height 13
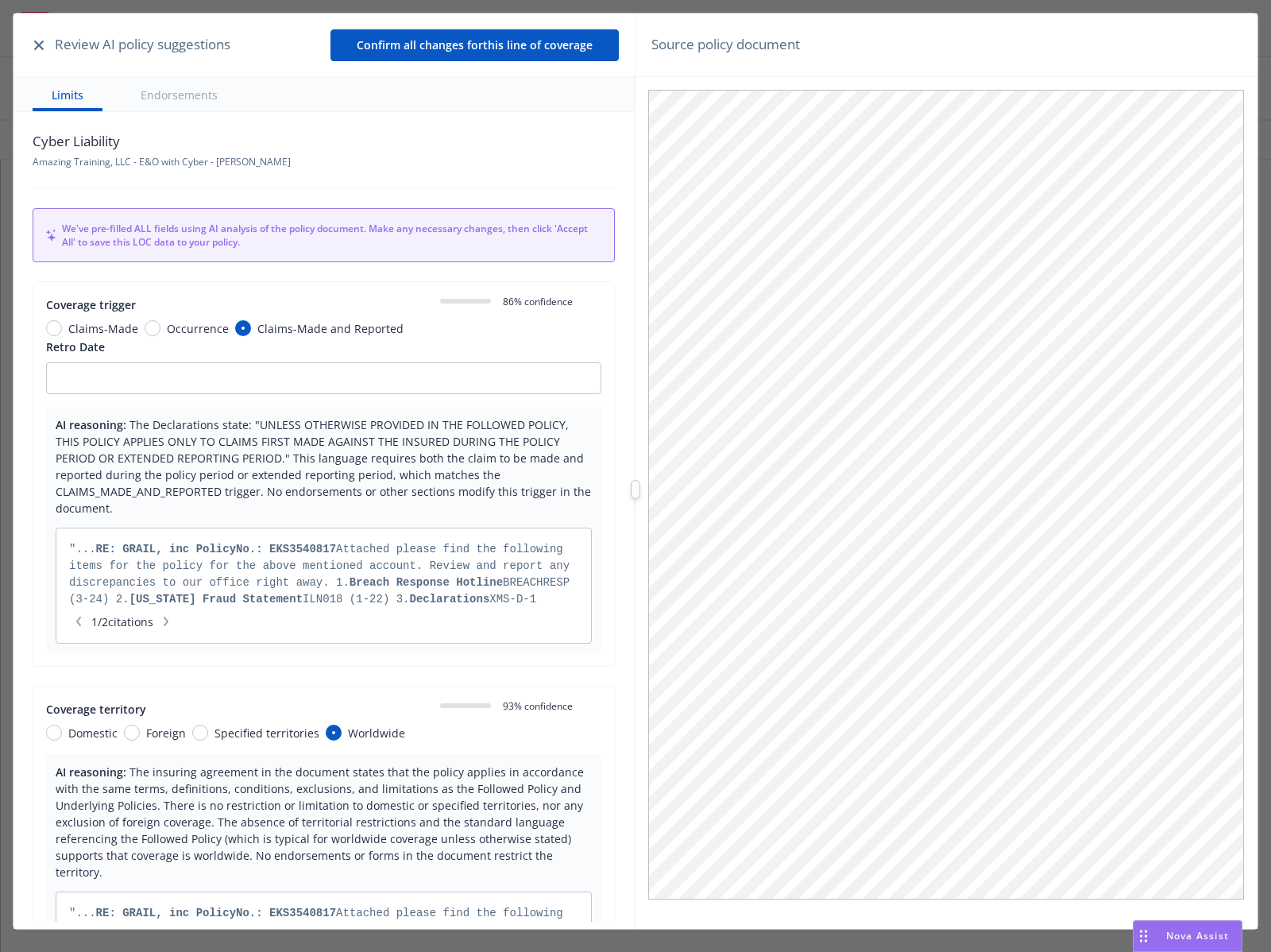
click at [44, 45] on button "button" at bounding box center [38, 45] width 19 height 19
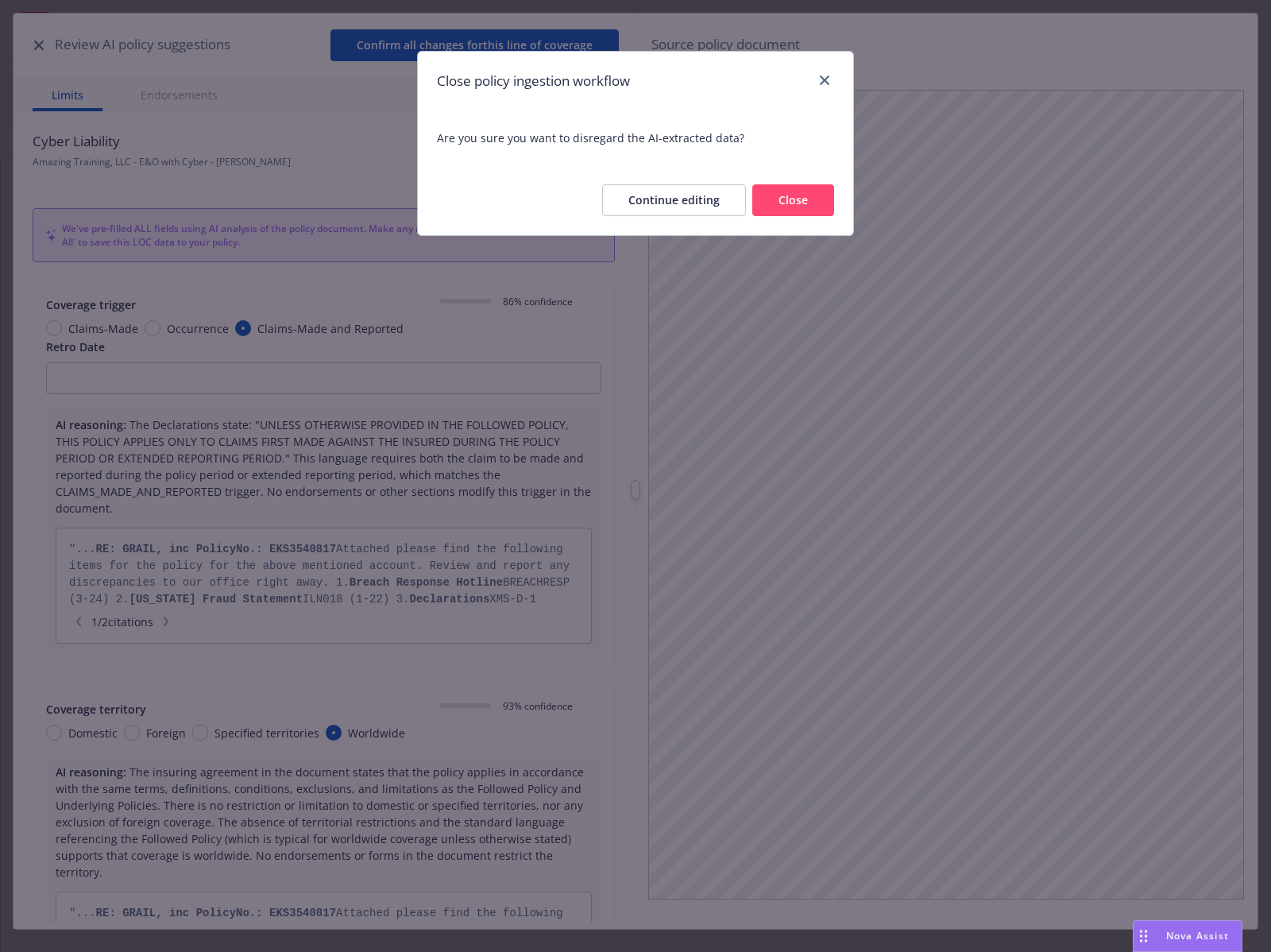
click at [793, 195] on button "Close" at bounding box center [793, 200] width 82 height 32
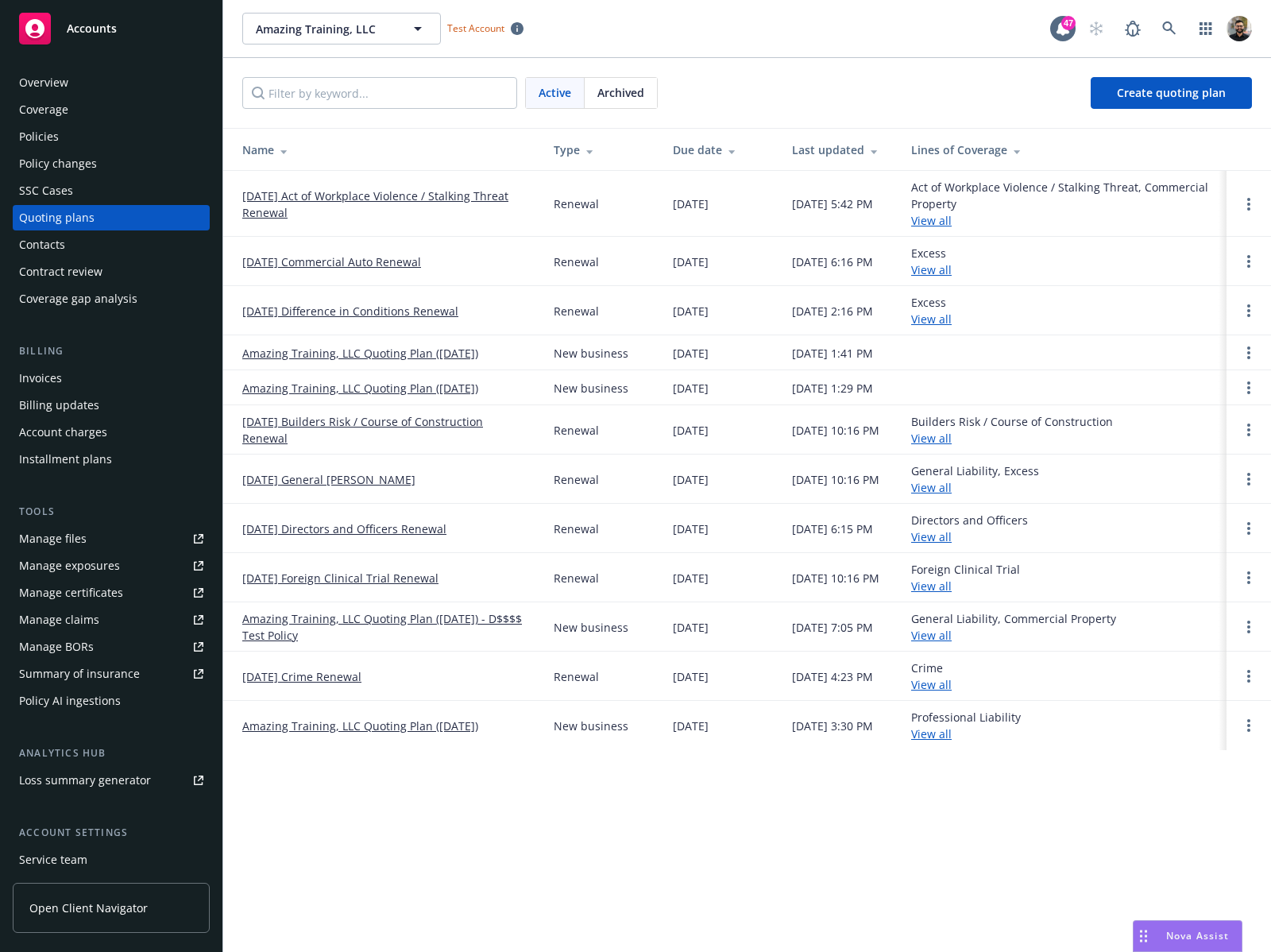
click at [605, 103] on div "Archived" at bounding box center [620, 93] width 73 height 30
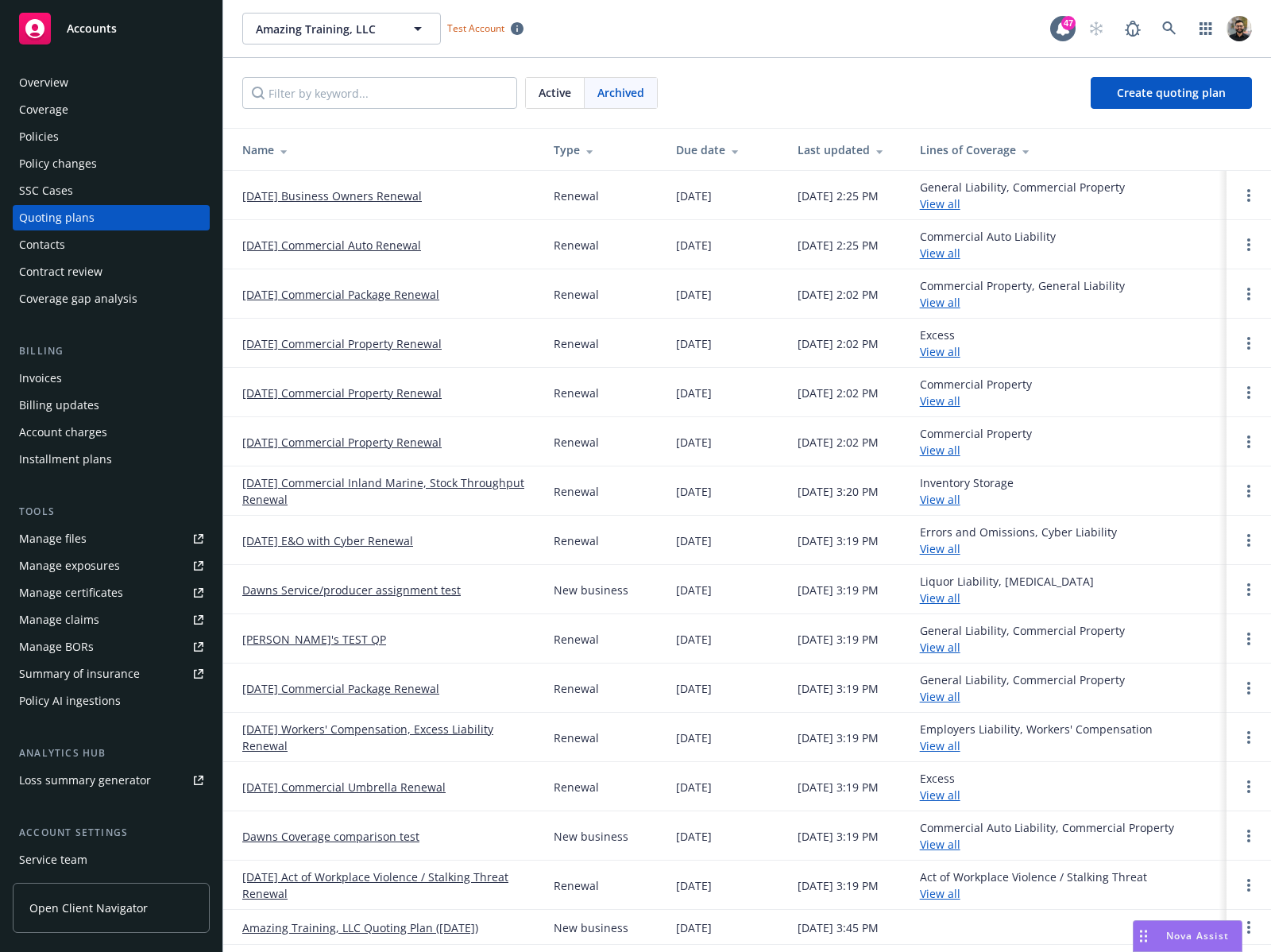
click at [579, 101] on div "Active" at bounding box center [555, 93] width 59 height 30
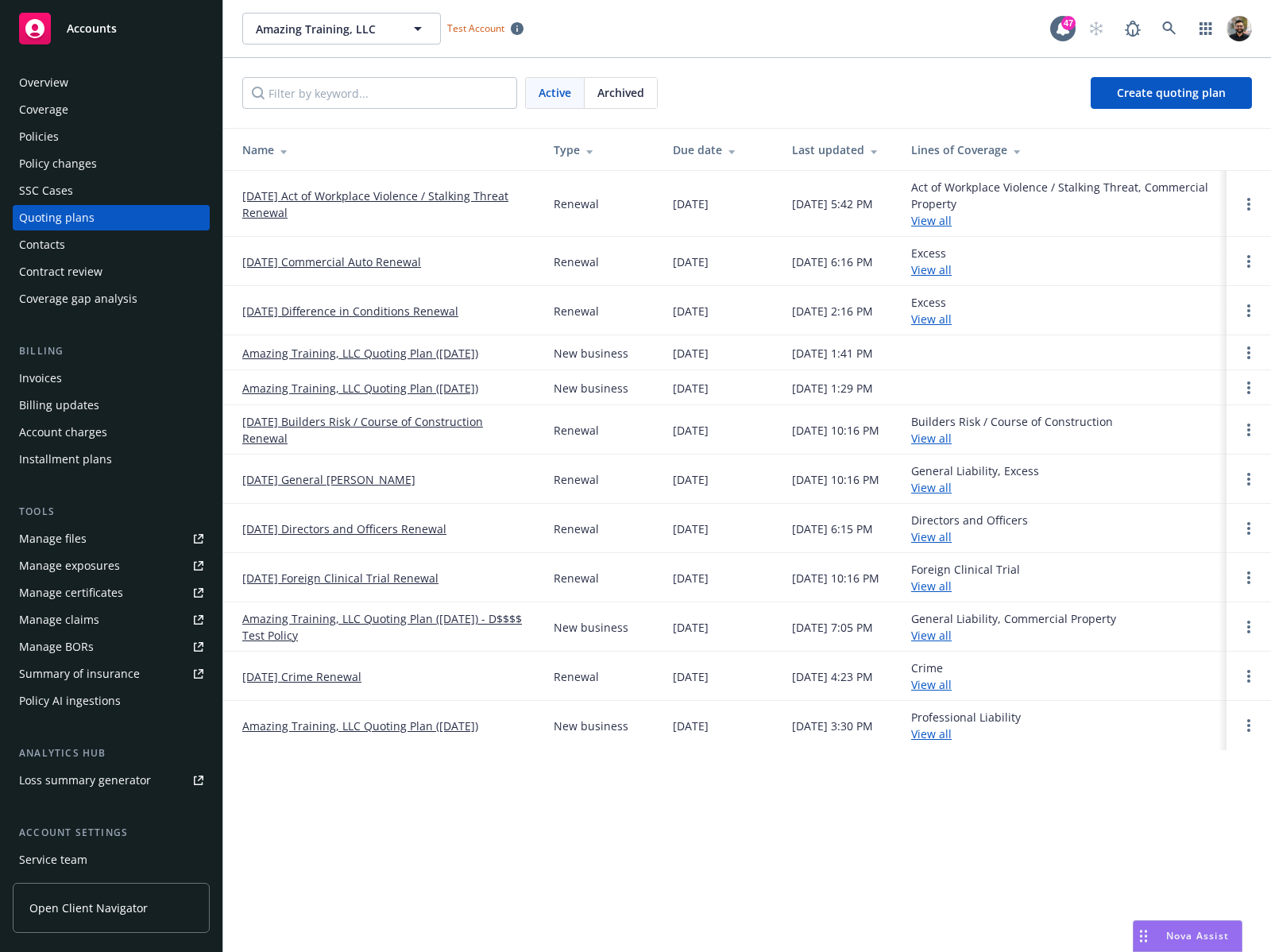
click at [402, 189] on link "[DATE] Act of Workplace Violence / Stalking Threat Renewal" at bounding box center [385, 204] width 286 height 33
